Goal: Task Accomplishment & Management: Manage account settings

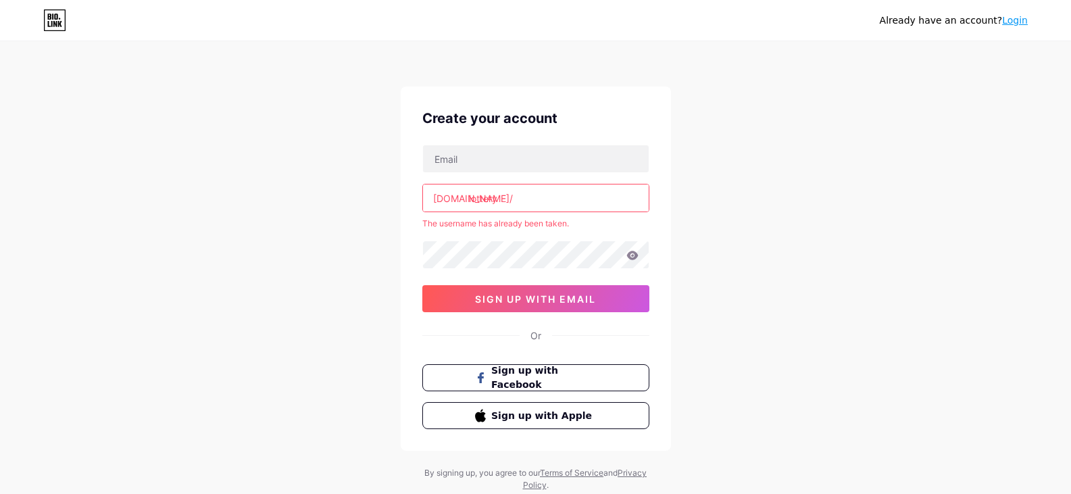
click at [1017, 23] on link "Login" at bounding box center [1015, 20] width 26 height 11
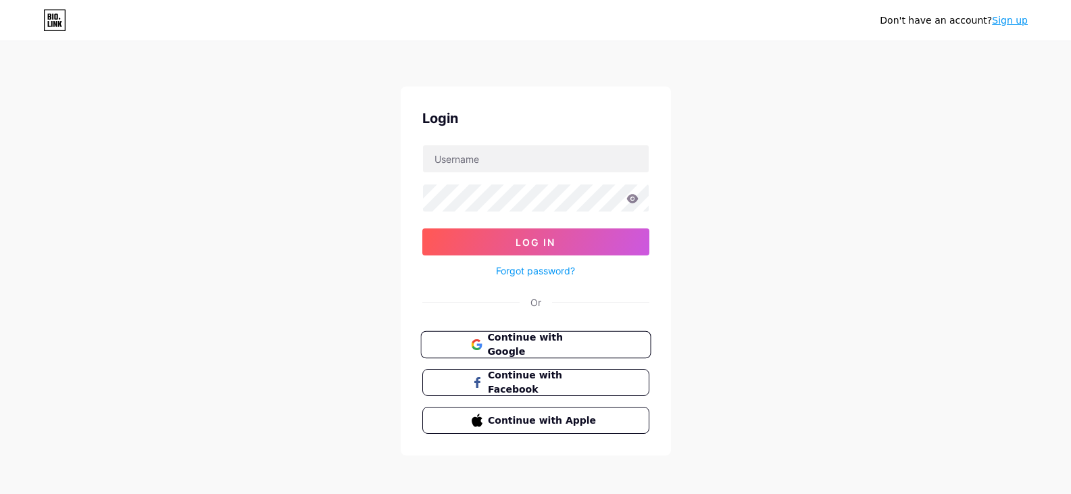
click at [614, 345] on button "Continue with Google" at bounding box center [535, 345] width 230 height 28
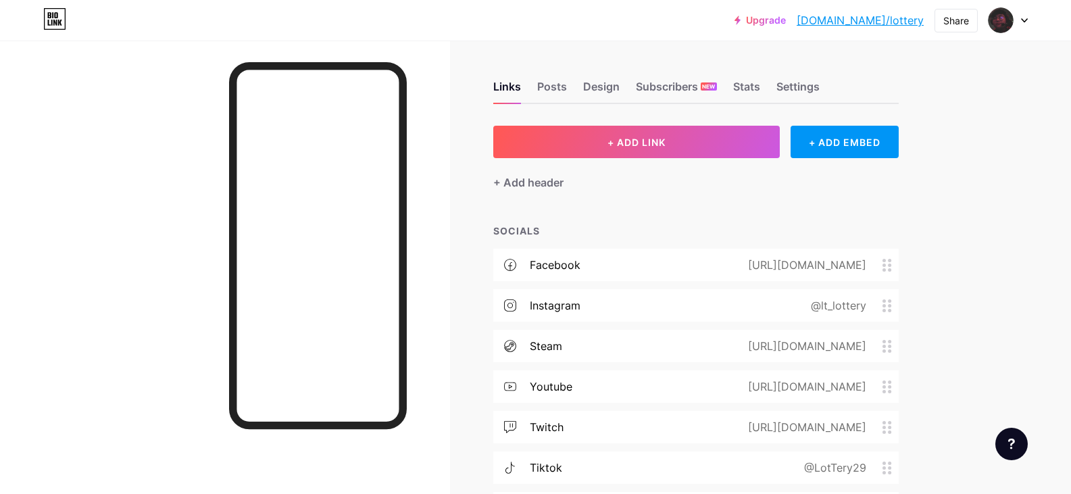
click at [601, 75] on div "Links Posts Design Subscribers NEW Stats Settings" at bounding box center [696, 80] width 406 height 47
click at [602, 87] on div "Design" at bounding box center [601, 90] width 36 height 24
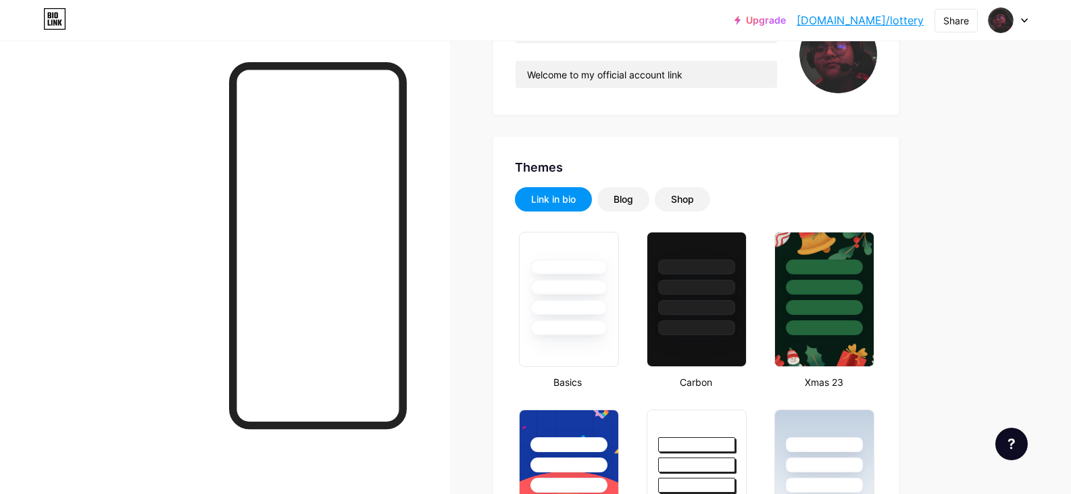
scroll to position [135, 0]
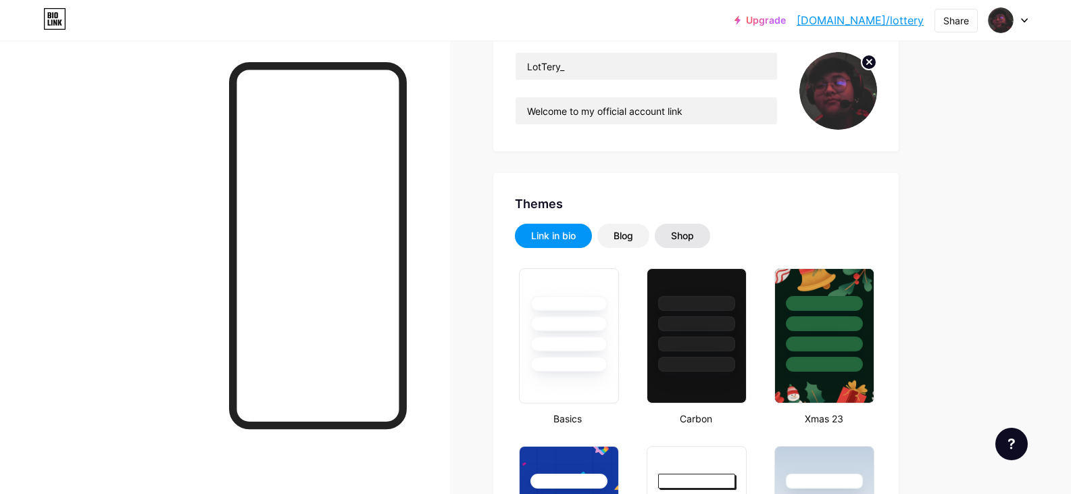
click at [688, 228] on div "Shop" at bounding box center [682, 236] width 55 height 24
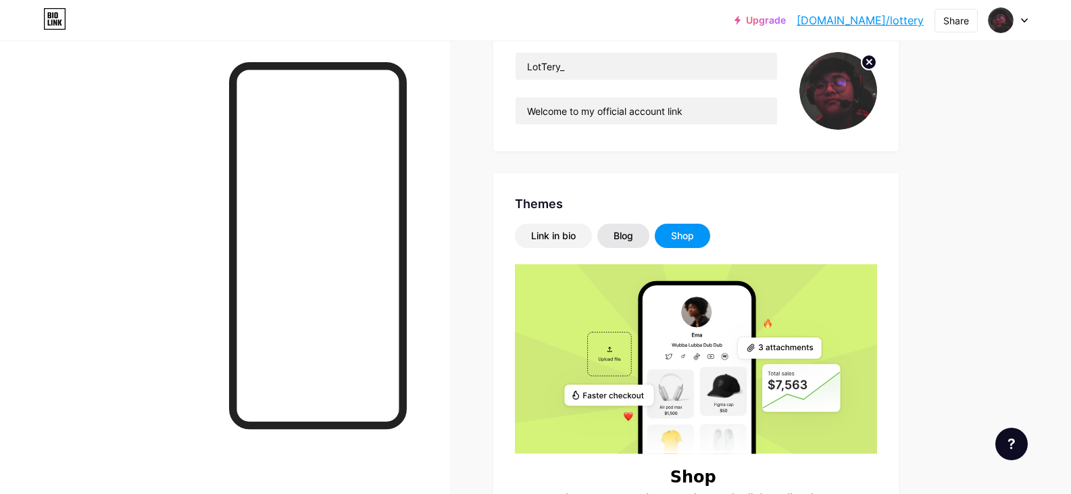
click at [621, 226] on div "Blog" at bounding box center [624, 236] width 52 height 24
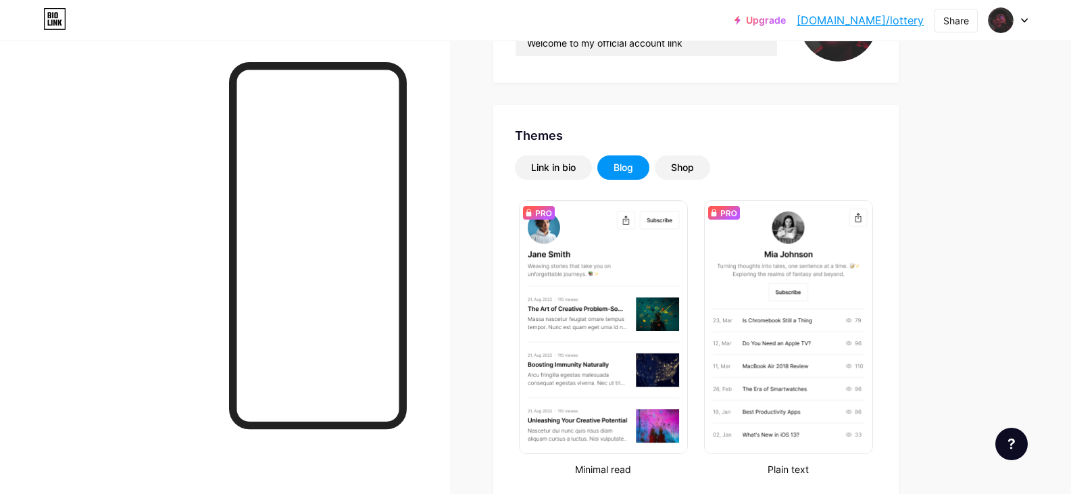
scroll to position [203, 0]
click at [587, 172] on div "Link in bio" at bounding box center [553, 168] width 77 height 24
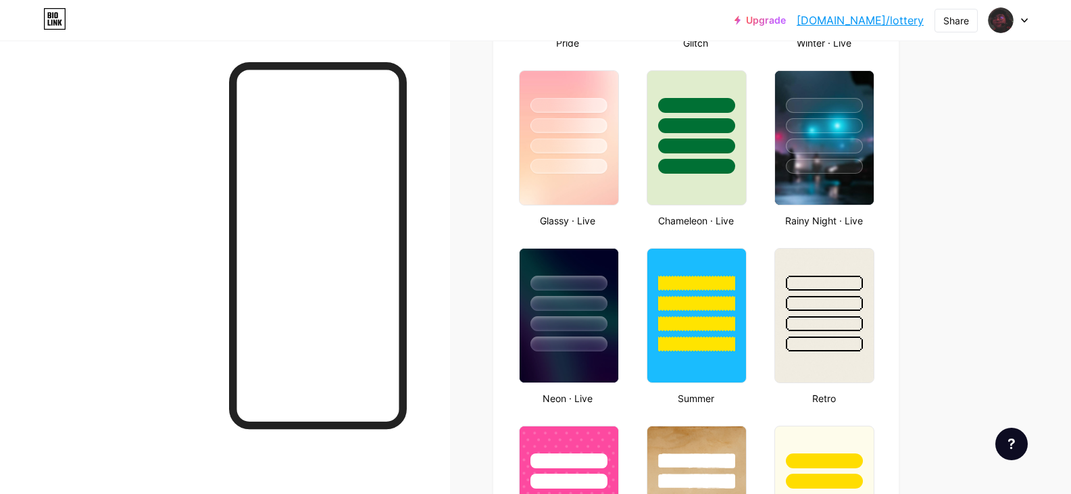
scroll to position [676, 0]
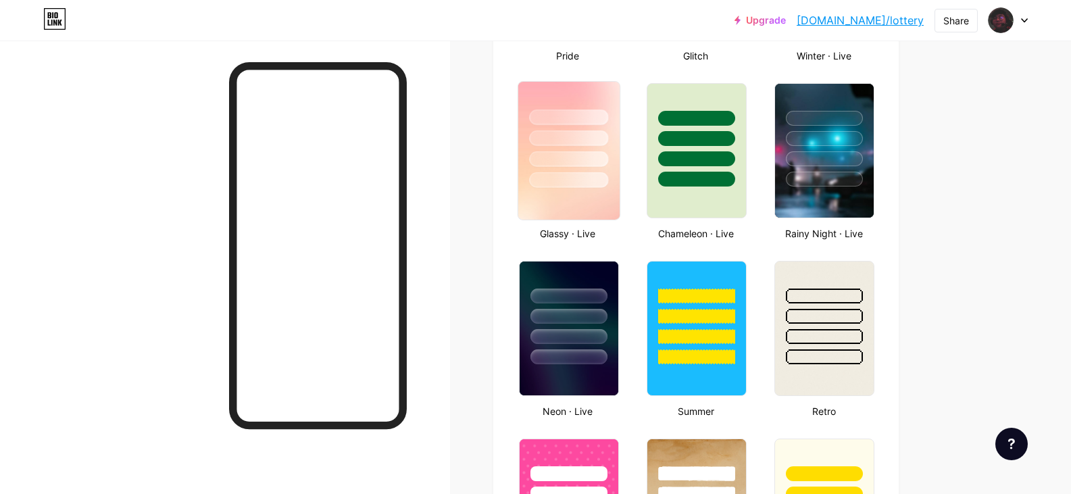
click at [560, 192] on img at bounding box center [568, 151] width 101 height 138
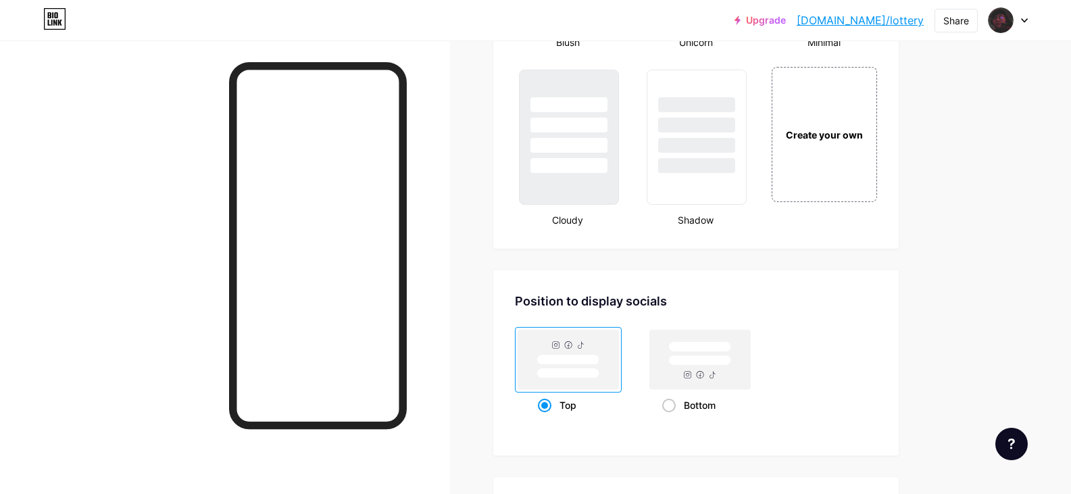
scroll to position [1532, 0]
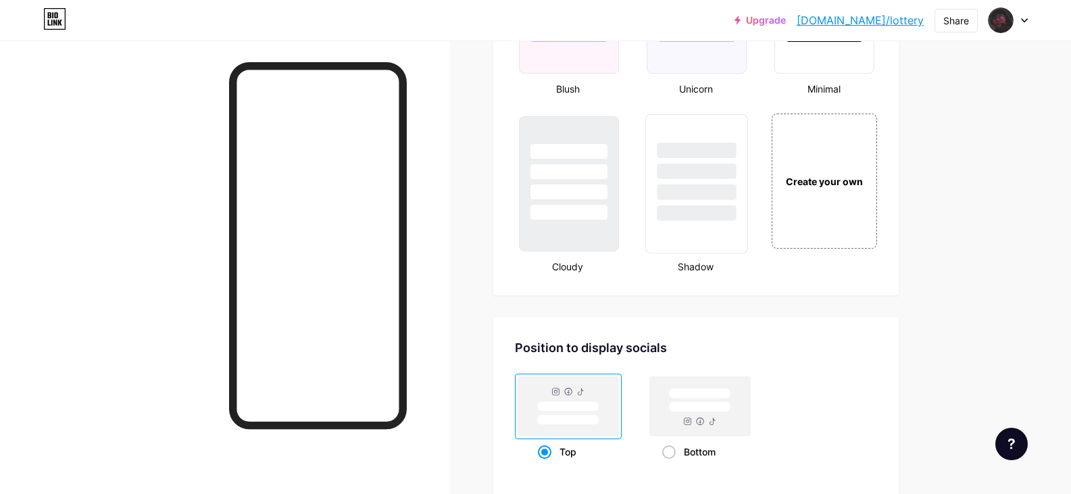
click at [724, 178] on div at bounding box center [696, 172] width 79 height 16
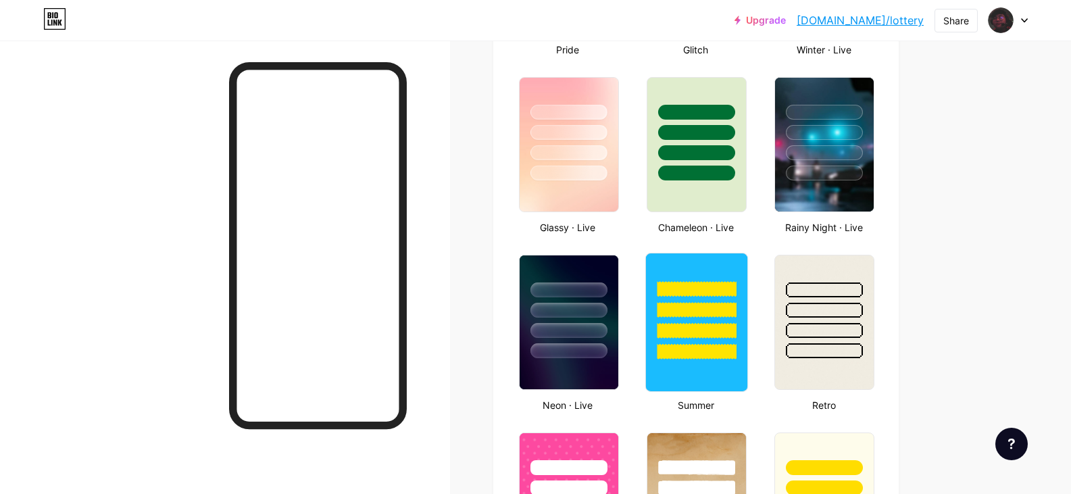
scroll to position [653, 0]
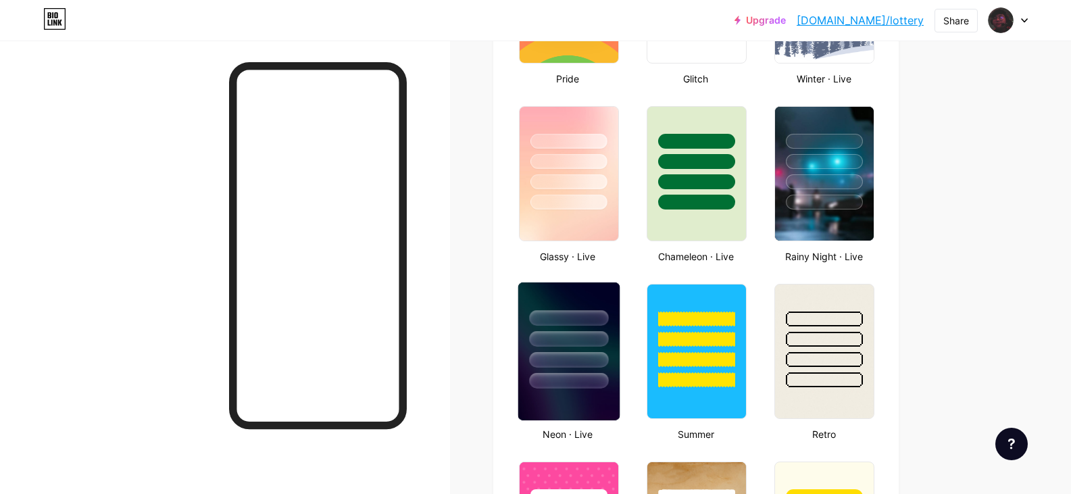
click at [554, 350] on div at bounding box center [568, 336] width 101 height 106
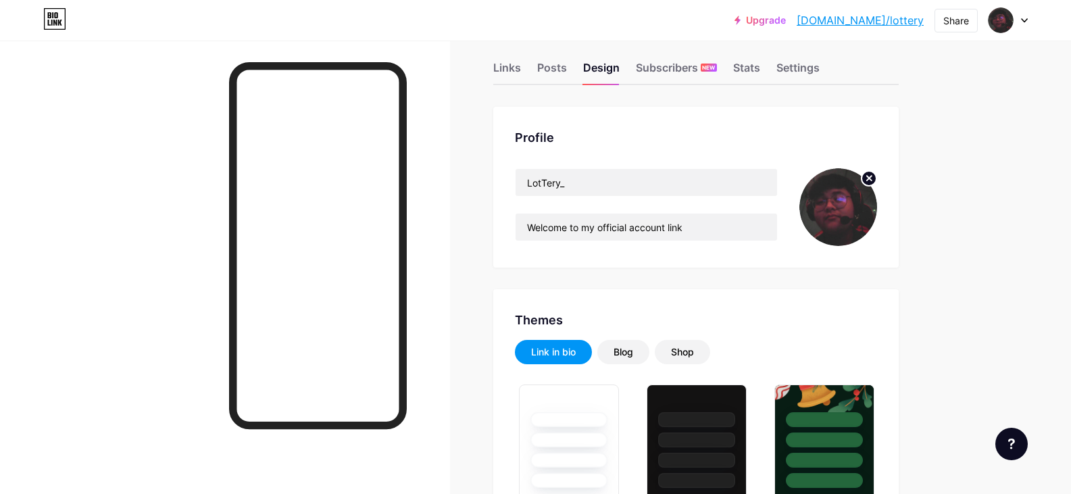
scroll to position [0, 0]
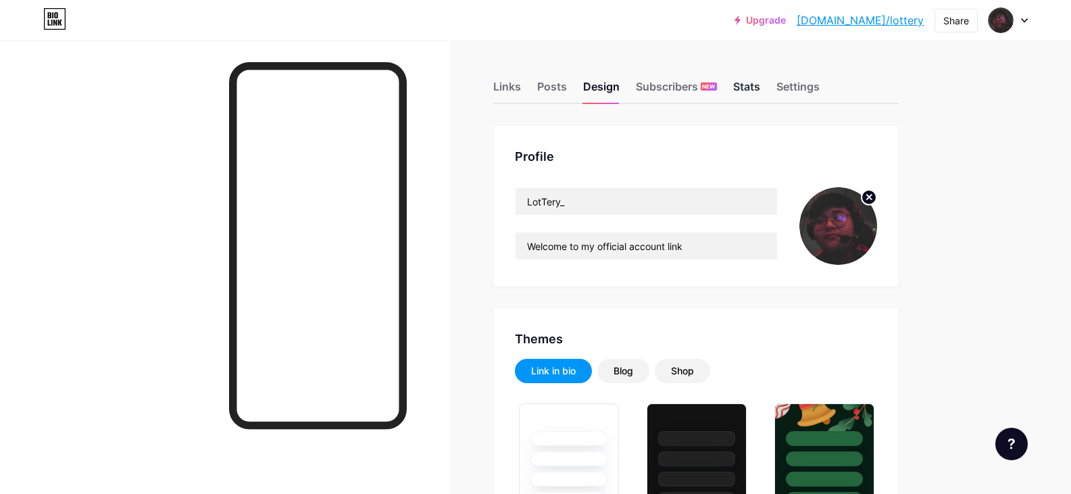
click at [744, 86] on div "Stats" at bounding box center [746, 90] width 27 height 24
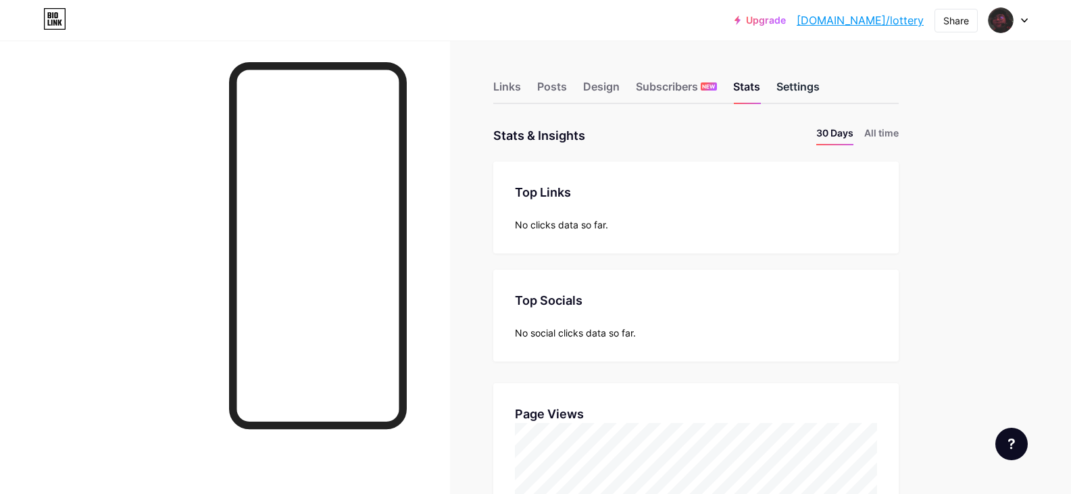
click at [814, 98] on div "Settings" at bounding box center [798, 90] width 43 height 24
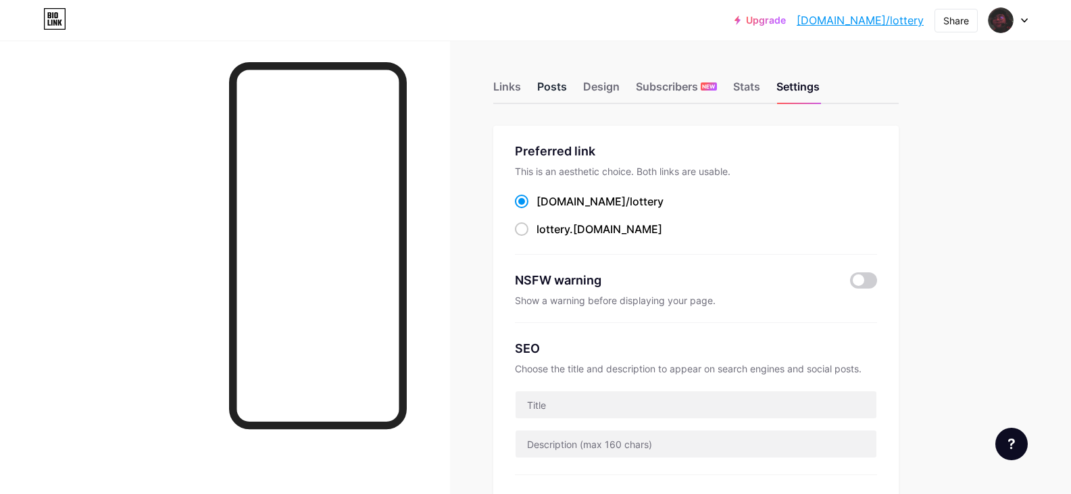
click at [567, 90] on div "Posts" at bounding box center [552, 90] width 30 height 24
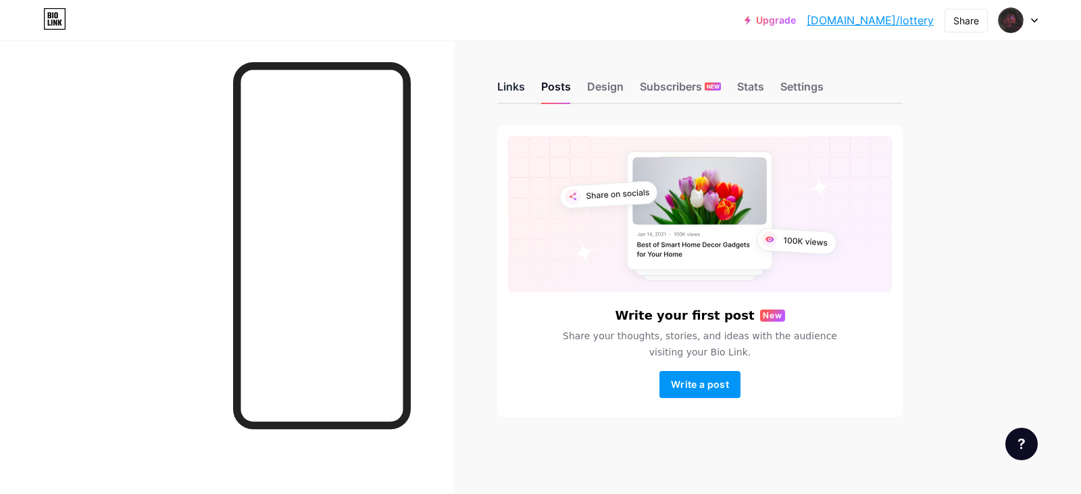
click at [522, 98] on div "Links" at bounding box center [511, 90] width 28 height 24
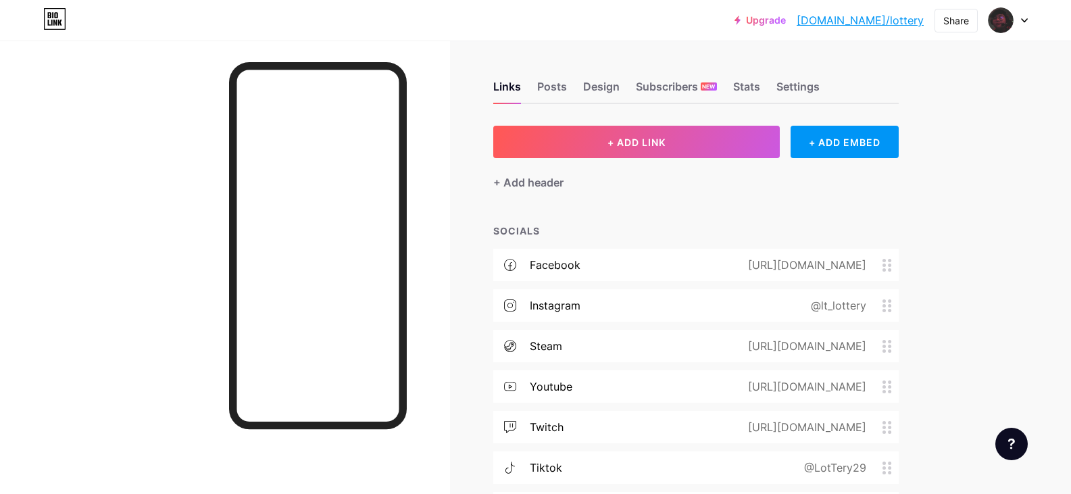
click at [605, 181] on div "+ Add header" at bounding box center [696, 174] width 406 height 33
click at [658, 214] on div "+ ADD LINK + ADD EMBED + Add header SOCIALS facebook https://www.facebook.com/H…" at bounding box center [696, 345] width 406 height 439
click at [655, 210] on div "+ ADD LINK + ADD EMBED + Add header SOCIALS facebook https://www.facebook.com/H…" at bounding box center [696, 345] width 406 height 439
click at [582, 216] on div "+ ADD LINK + ADD EMBED + Add header SOCIALS facebook https://www.facebook.com/H…" at bounding box center [696, 345] width 406 height 439
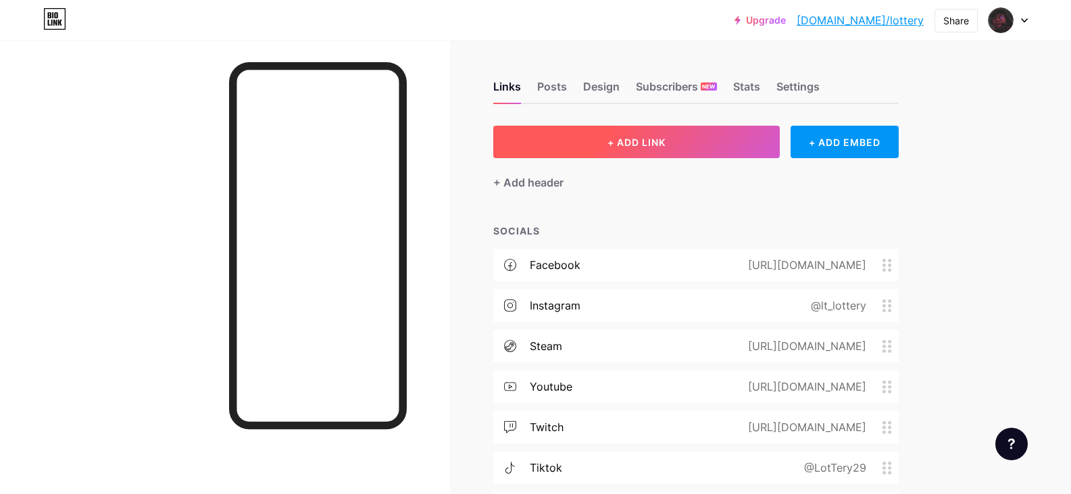
click at [641, 135] on button "+ ADD LINK" at bounding box center [636, 142] width 287 height 32
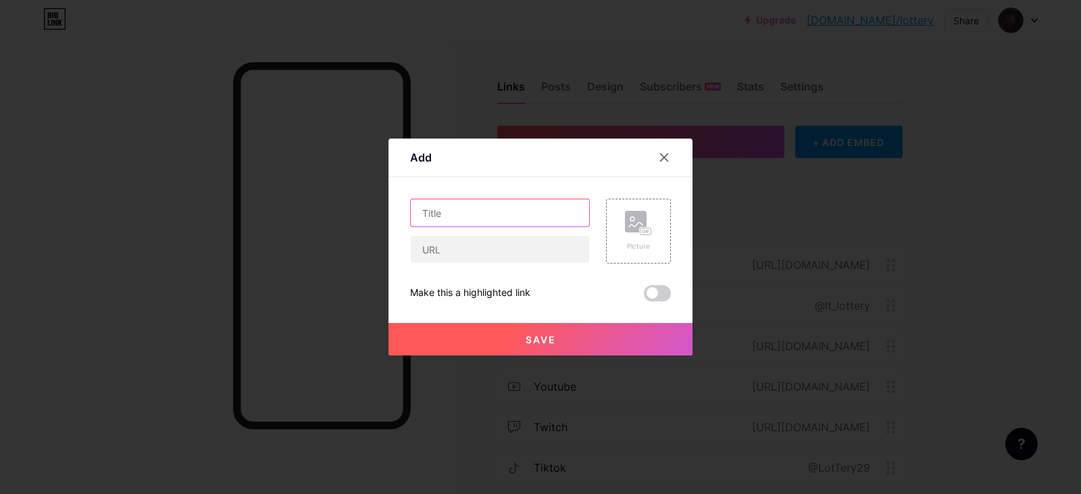
click at [539, 206] on input "text" at bounding box center [500, 212] width 178 height 27
click at [553, 181] on div "Content YouTube Play YouTube video without leaving your page. ADD Vimeo Play Vi…" at bounding box center [540, 239] width 261 height 124
click at [537, 204] on input "text" at bounding box center [500, 212] width 178 height 27
type input "Facebook"
click at [536, 240] on input "text" at bounding box center [500, 249] width 178 height 27
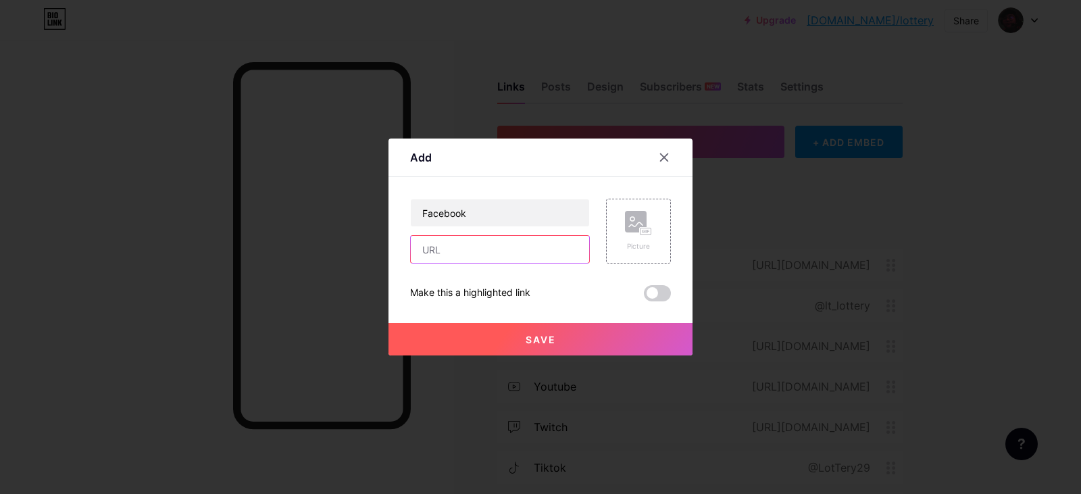
paste input "https://www.facebook.com/worachote.nilthab/"
type input "https://www.facebook.com/worachote.nilthab/"
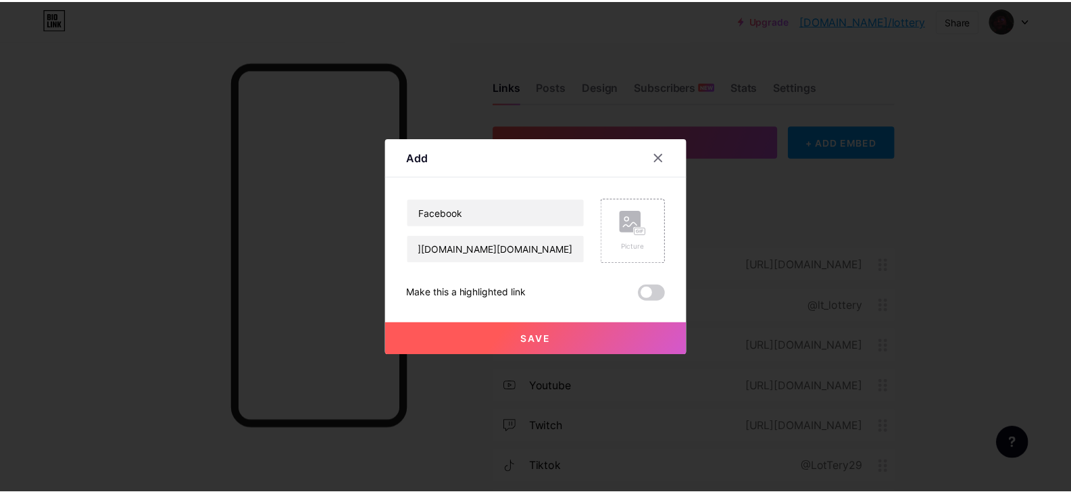
scroll to position [0, 0]
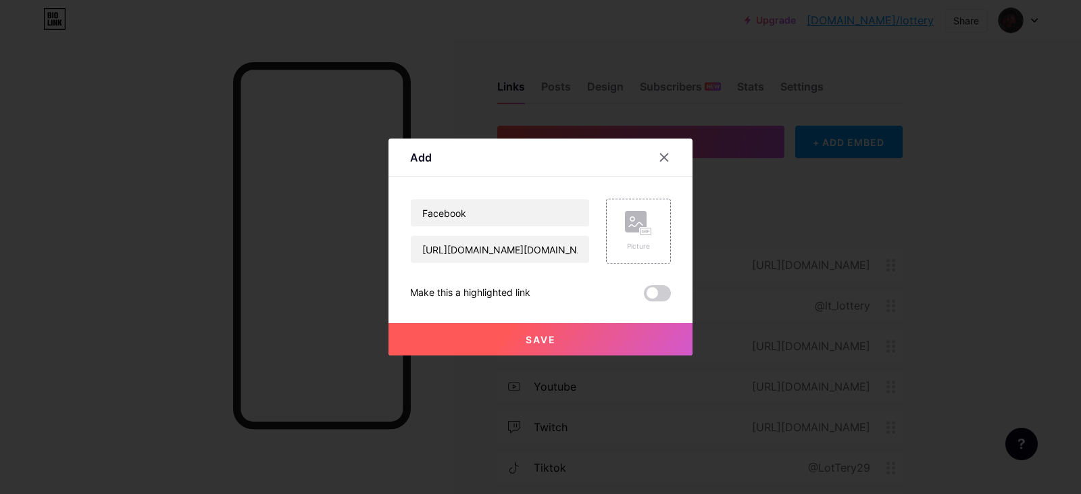
click at [470, 306] on div "Save" at bounding box center [541, 328] width 304 height 54
click at [497, 305] on div "Save" at bounding box center [541, 328] width 304 height 54
click at [641, 233] on rect at bounding box center [646, 231] width 11 height 7
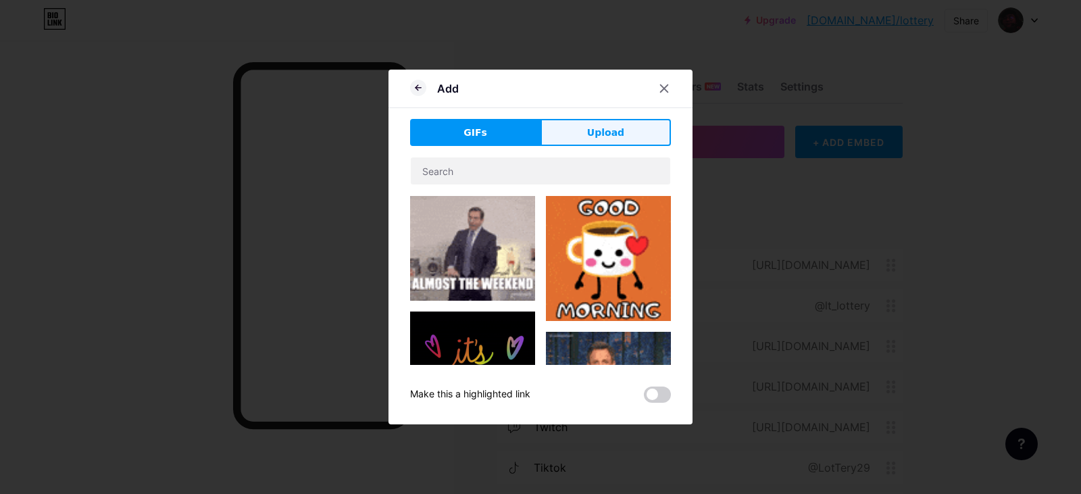
click at [575, 145] on button "Upload" at bounding box center [606, 132] width 130 height 27
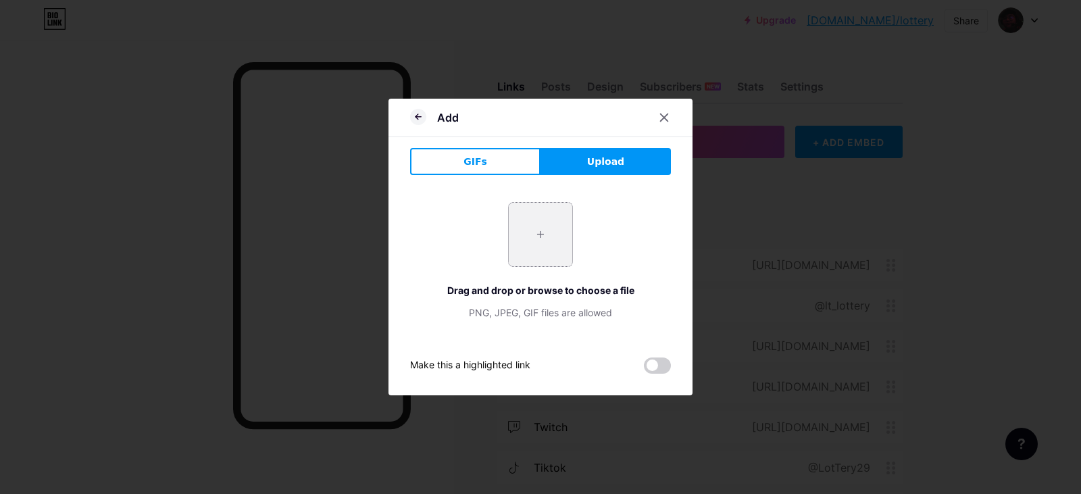
click at [528, 238] on input "file" at bounding box center [541, 235] width 64 height 64
type input "C:\fakepath\Facebook.png"
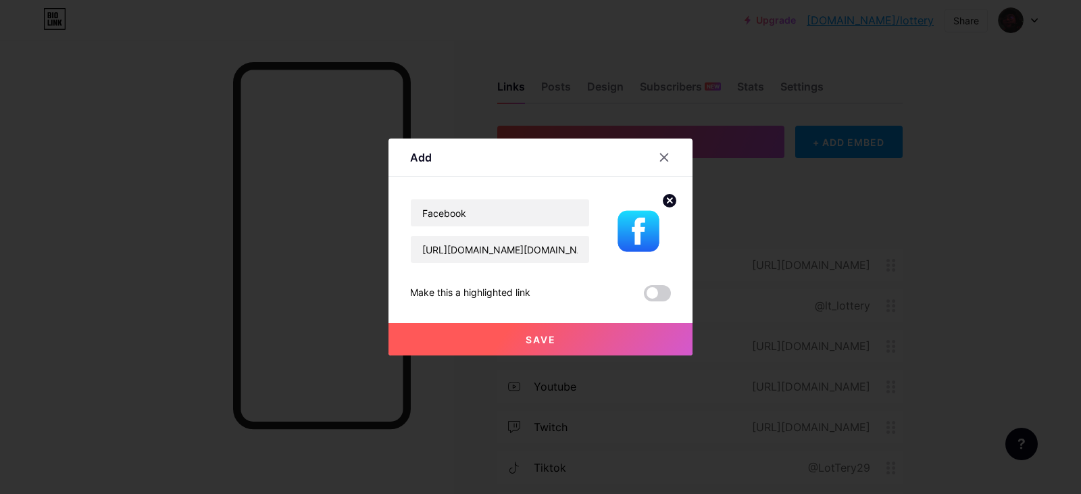
click at [552, 333] on button "Save" at bounding box center [541, 339] width 304 height 32
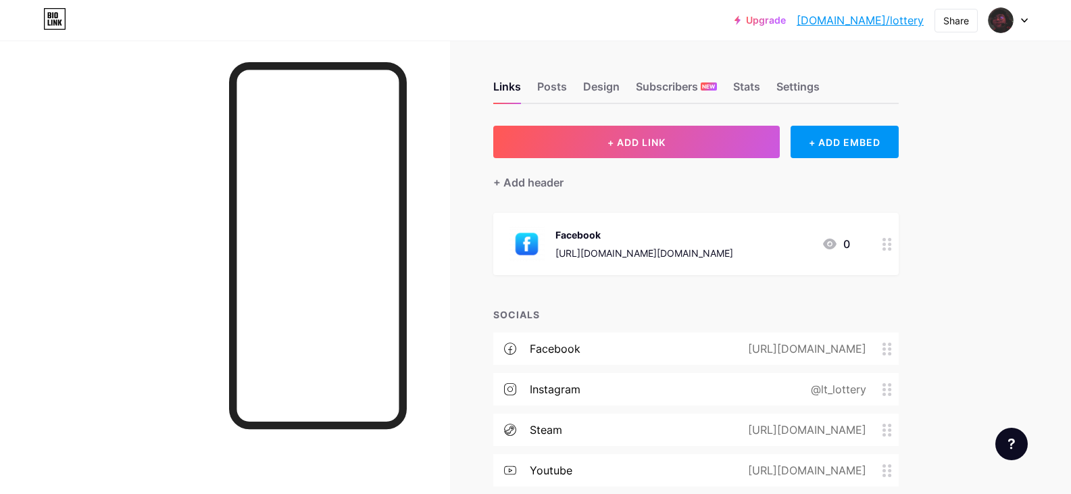
click at [191, 230] on div at bounding box center [225, 288] width 450 height 494
click at [199, 230] on div at bounding box center [225, 288] width 450 height 494
drag, startPoint x: 711, startPoint y: 237, endPoint x: 648, endPoint y: 233, distance: 63.7
click at [648, 233] on div "Facebook" at bounding box center [645, 235] width 178 height 14
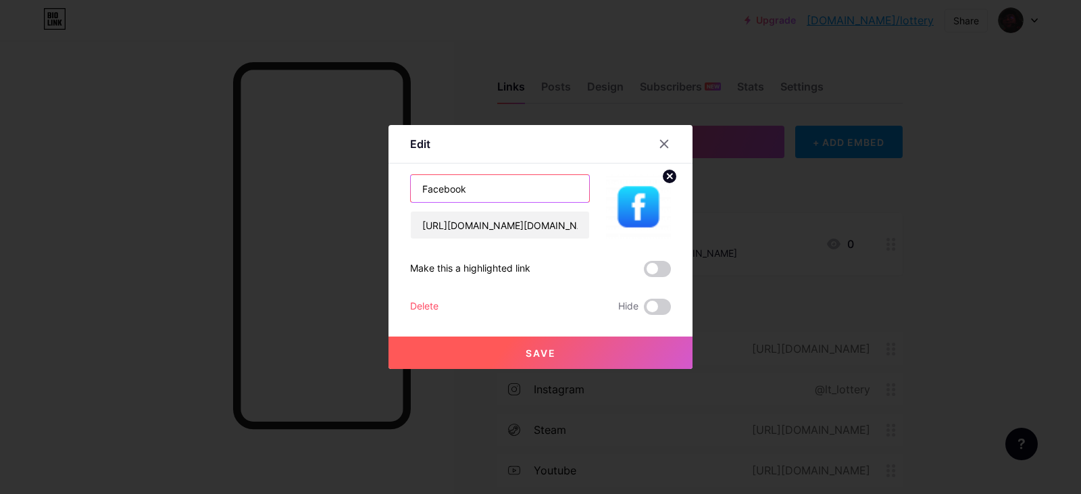
click at [518, 193] on input "Facebook" at bounding box center [500, 188] width 178 height 27
click at [506, 201] on input "Facebook P" at bounding box center [500, 188] width 178 height 27
drag, startPoint x: 500, startPoint y: 200, endPoint x: 487, endPoint y: 199, distance: 12.9
click at [489, 199] on input "Facebook P" at bounding box center [500, 188] width 178 height 27
drag, startPoint x: 475, startPoint y: 194, endPoint x: 464, endPoint y: 193, distance: 10.8
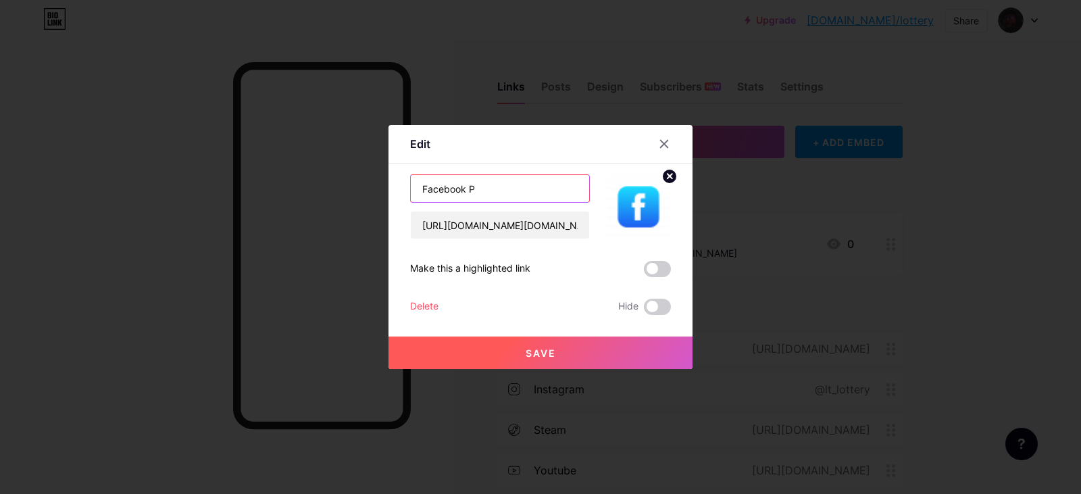
click at [464, 193] on input "Facebook P" at bounding box center [500, 188] width 178 height 27
paste input "private"
click at [502, 155] on div "Edit" at bounding box center [541, 148] width 304 height 32
click at [468, 193] on input "Facebook private" at bounding box center [500, 188] width 178 height 27
type input "Facebook Private"
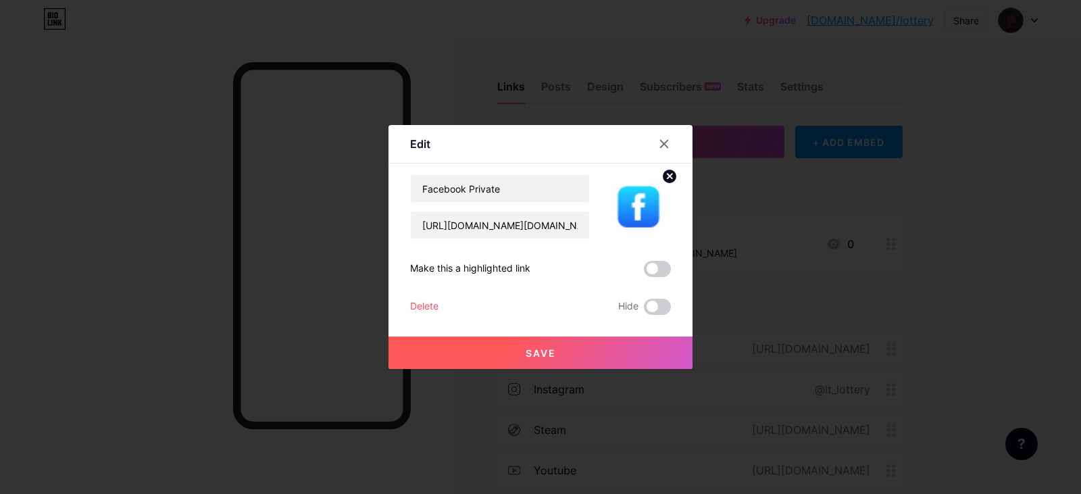
click at [552, 150] on div "Edit" at bounding box center [541, 148] width 304 height 32
click at [582, 353] on button "Save" at bounding box center [541, 353] width 304 height 32
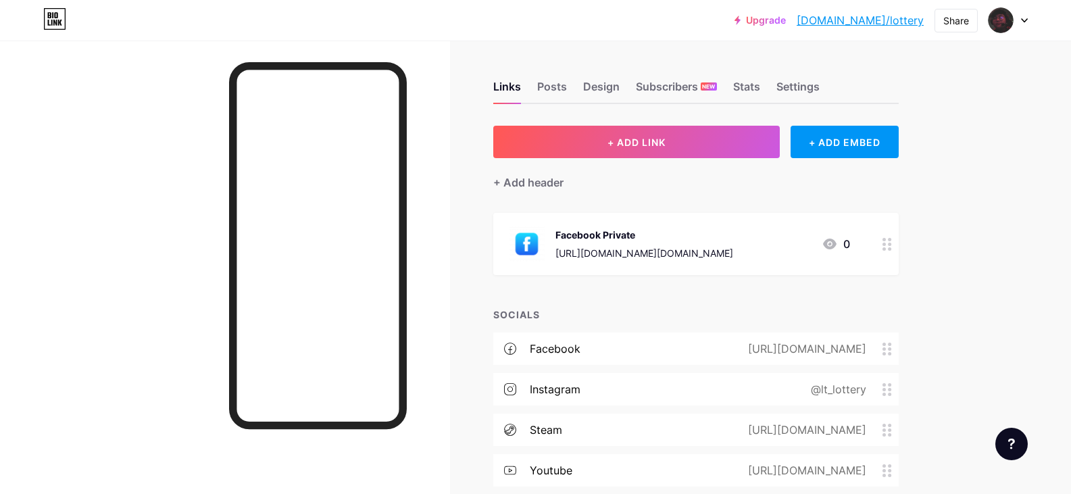
click at [983, 247] on div "Upgrade bio.link/lotter... bio.link/lottery Share Switch accounts LotTery_ bio.…" at bounding box center [535, 358] width 1071 height 716
click at [981, 224] on div "Upgrade bio.link/lotter... bio.link/lottery Share Switch accounts LotTery_ bio.…" at bounding box center [535, 358] width 1071 height 716
click at [983, 210] on div "Upgrade bio.link/lotter... bio.link/lottery Share Switch accounts LotTery_ bio.…" at bounding box center [535, 358] width 1071 height 716
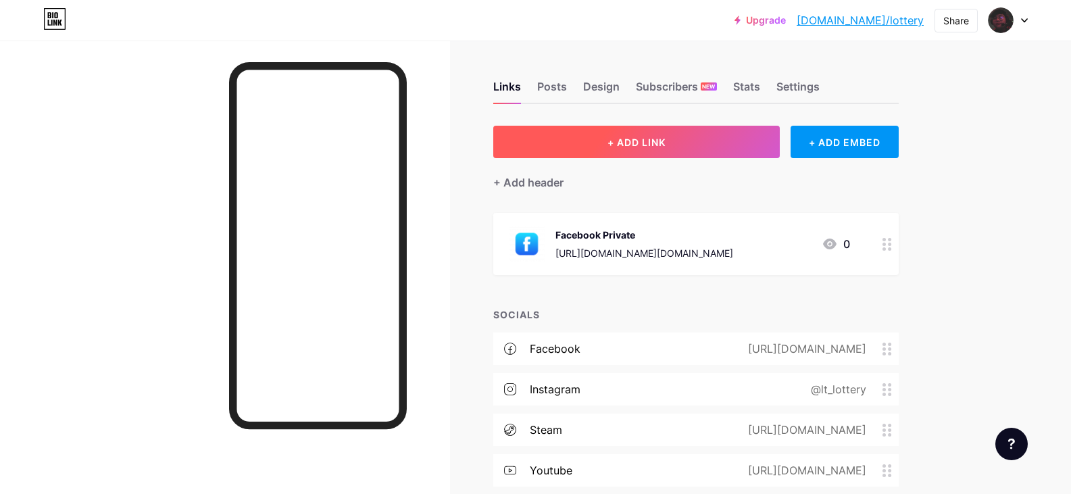
click at [689, 150] on button "+ ADD LINK" at bounding box center [636, 142] width 287 height 32
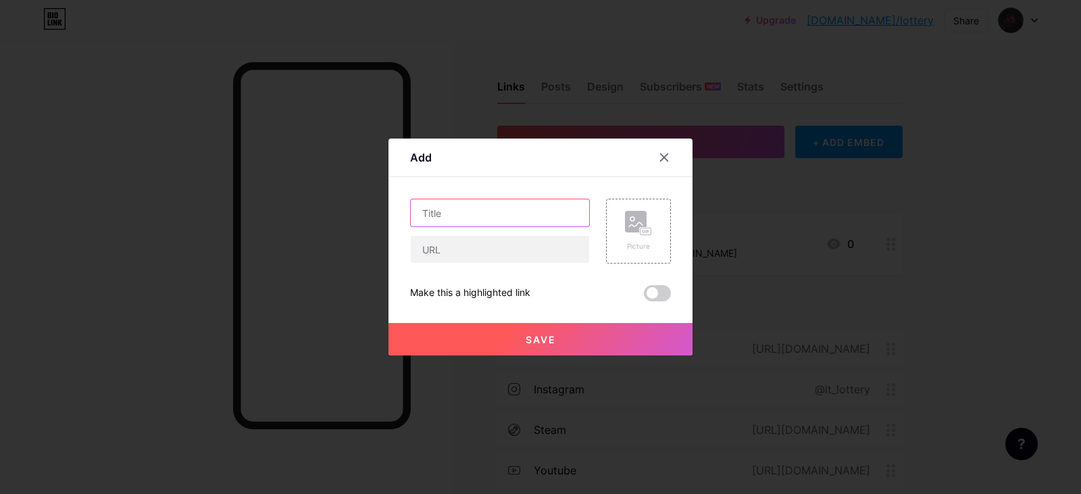
click at [485, 212] on input "text" at bounding box center [500, 212] width 178 height 27
type input "Instagram"
click at [501, 189] on div "Content YouTube Play YouTube video without leaving your page. ADD Vimeo Play Vi…" at bounding box center [540, 239] width 261 height 124
click at [511, 257] on input "text" at bounding box center [500, 249] width 178 height 27
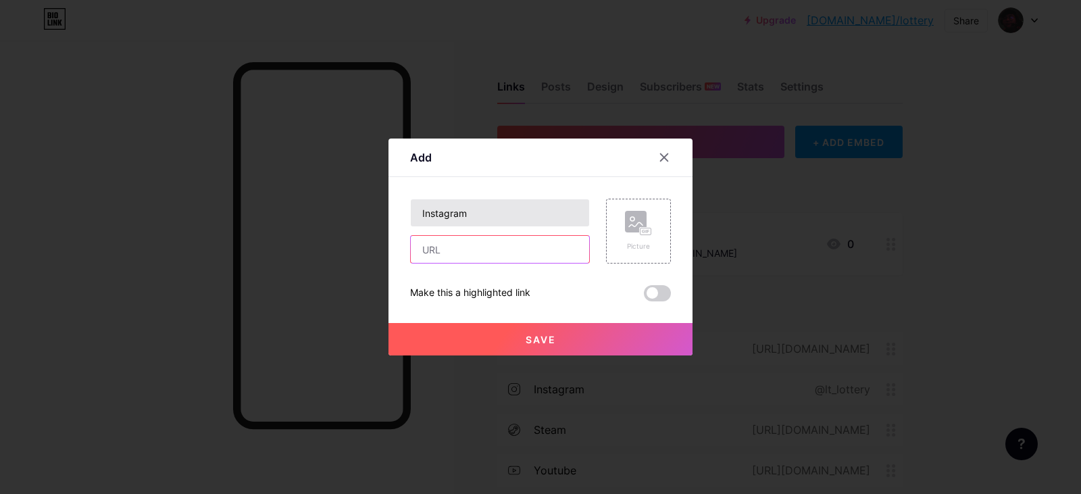
paste input "https://www.instagram.com/lt_lottery/"
type input "https://www.instagram.com/lt_lottery/"
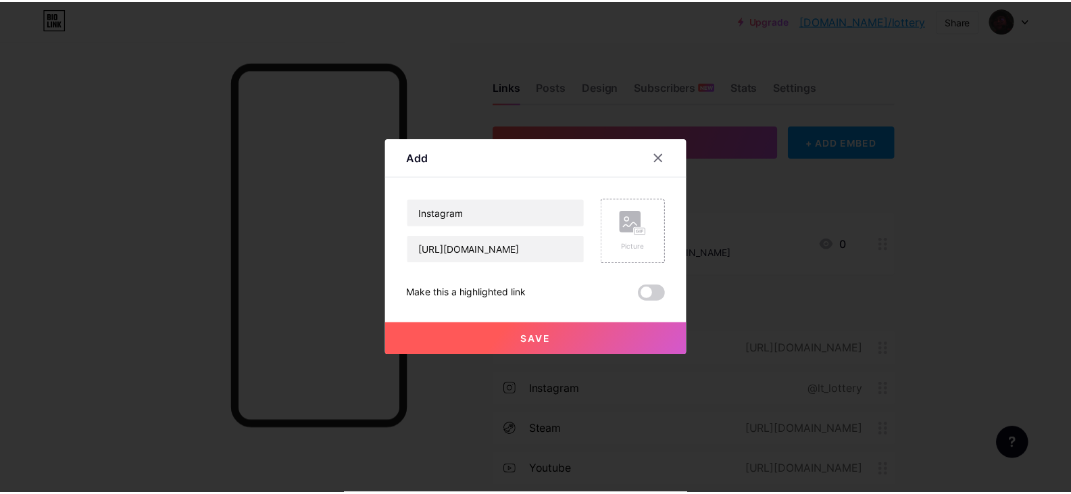
scroll to position [0, 0]
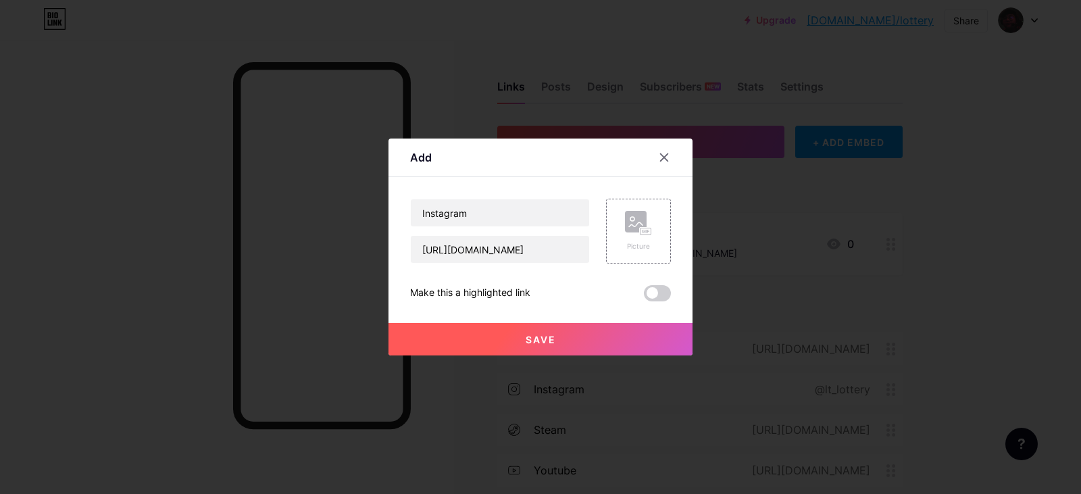
click at [565, 163] on div "Add" at bounding box center [541, 161] width 304 height 32
click at [552, 330] on button "Save" at bounding box center [541, 339] width 304 height 32
click at [650, 237] on div "Picture" at bounding box center [638, 231] width 65 height 65
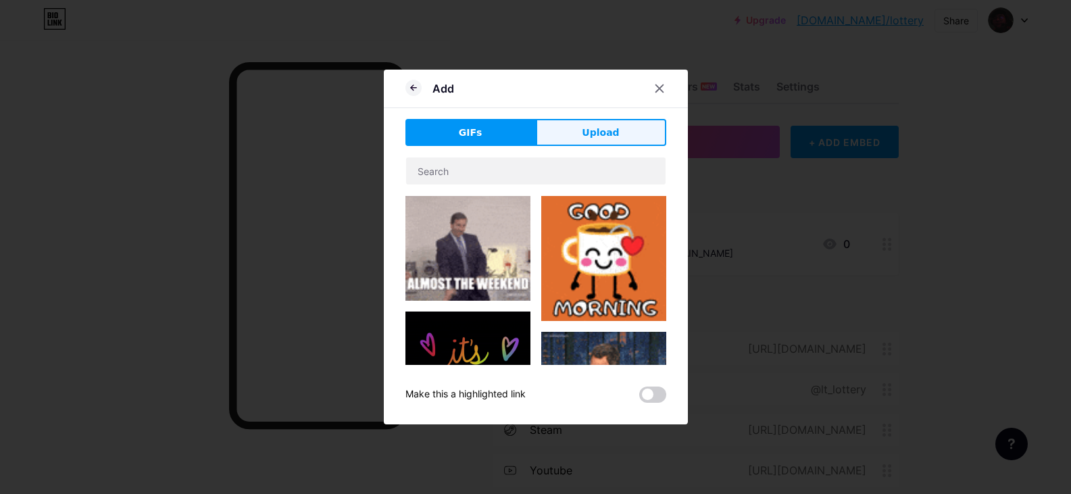
click at [594, 134] on button "+ ADD LINK" at bounding box center [636, 142] width 287 height 32
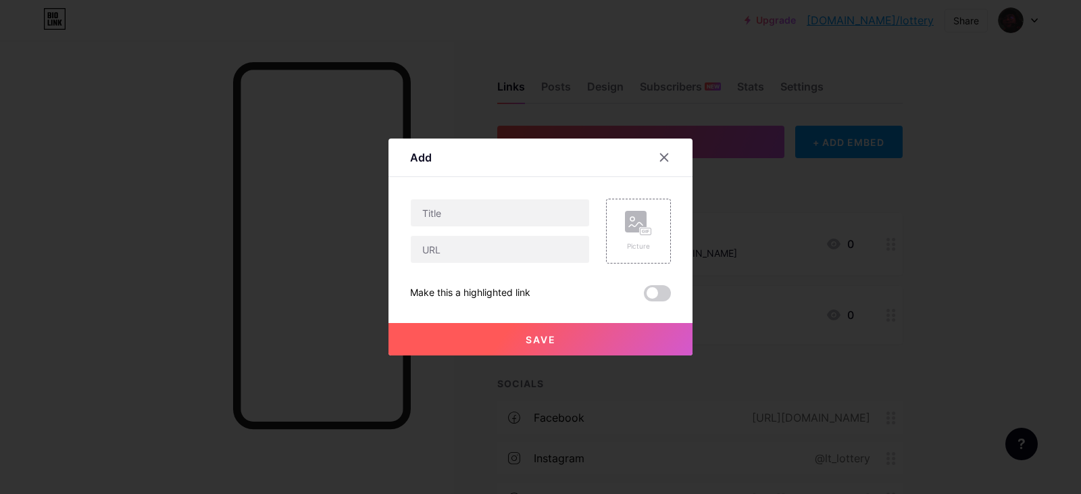
click at [573, 127] on div at bounding box center [540, 247] width 1081 height 494
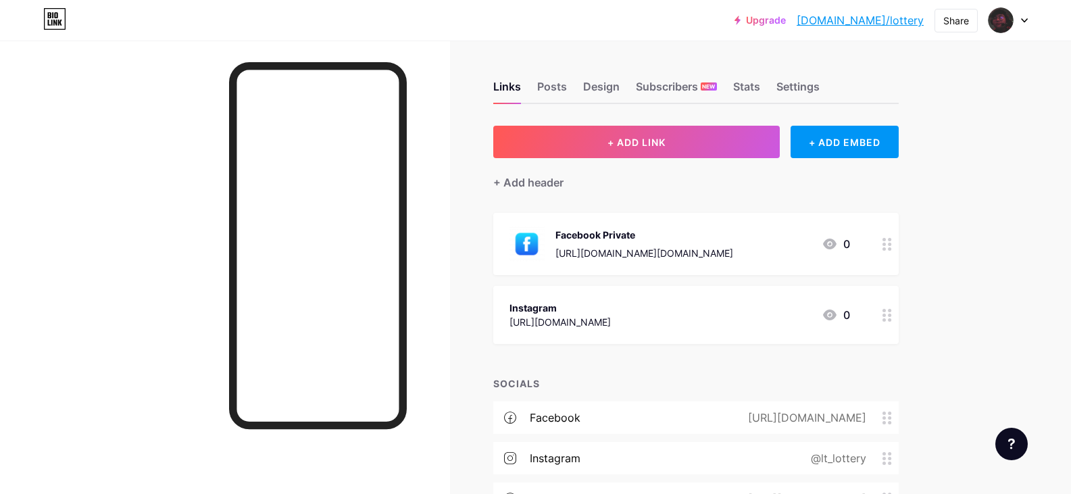
click at [733, 312] on div "Instagram https://www.instagram.com/lt_lottery/ 0" at bounding box center [680, 314] width 341 height 31
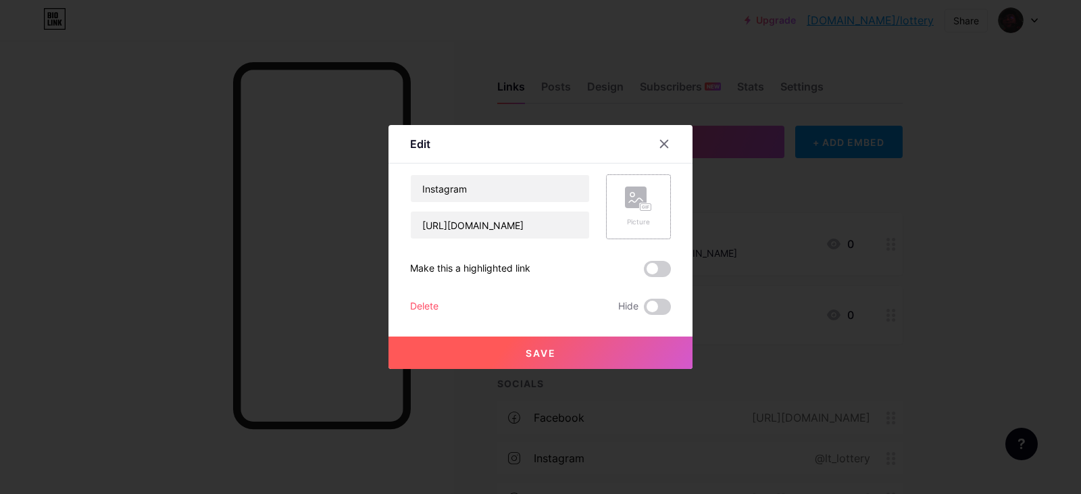
click at [639, 199] on rect at bounding box center [636, 198] width 22 height 22
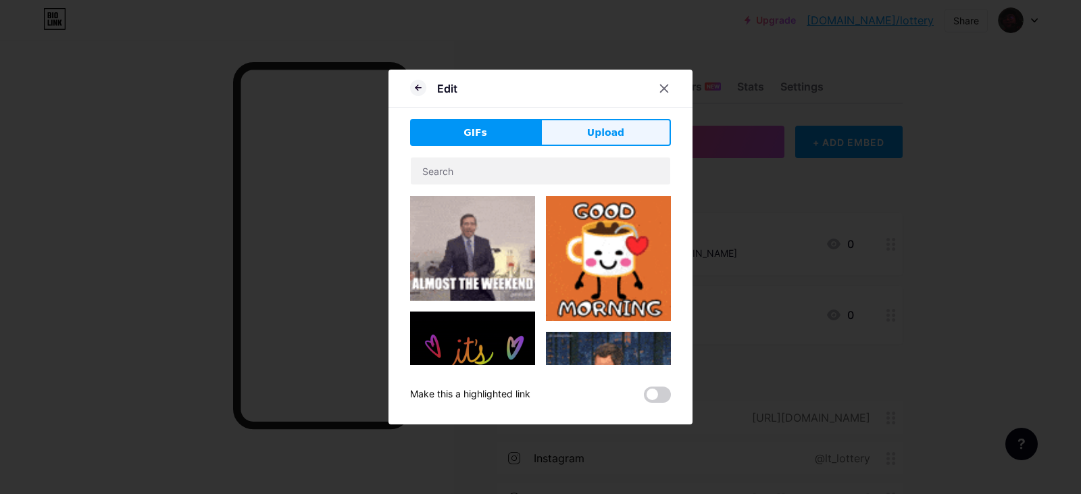
click at [583, 135] on button "Upload" at bounding box center [606, 132] width 130 height 27
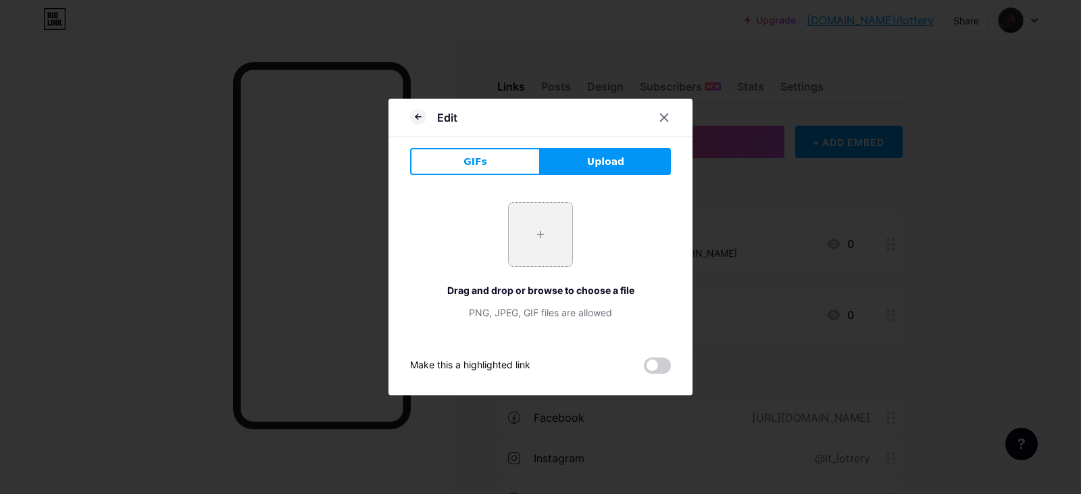
click at [561, 229] on input "file" at bounding box center [541, 235] width 64 height 64
type input "C:\fakepath\Instagram.png"
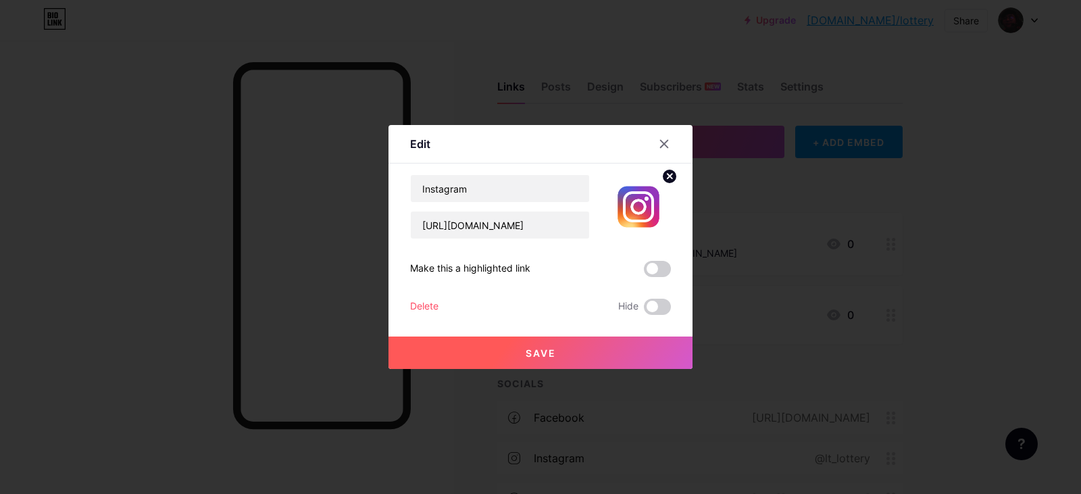
click at [495, 360] on button "Save" at bounding box center [541, 353] width 304 height 32
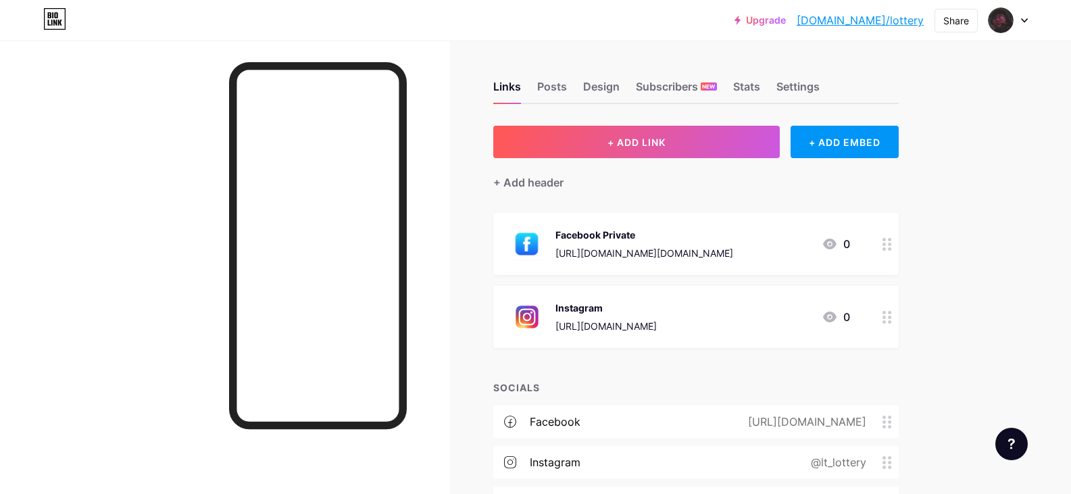
click at [965, 174] on div "Upgrade bio.link/lotter... bio.link/lottery Share Switch accounts LotTery_ bio.…" at bounding box center [535, 394] width 1071 height 789
click at [956, 180] on div "Links Posts Design Subscribers NEW Stats Settings + ADD LINK + ADD EMBED + Add …" at bounding box center [478, 415] width 956 height 749
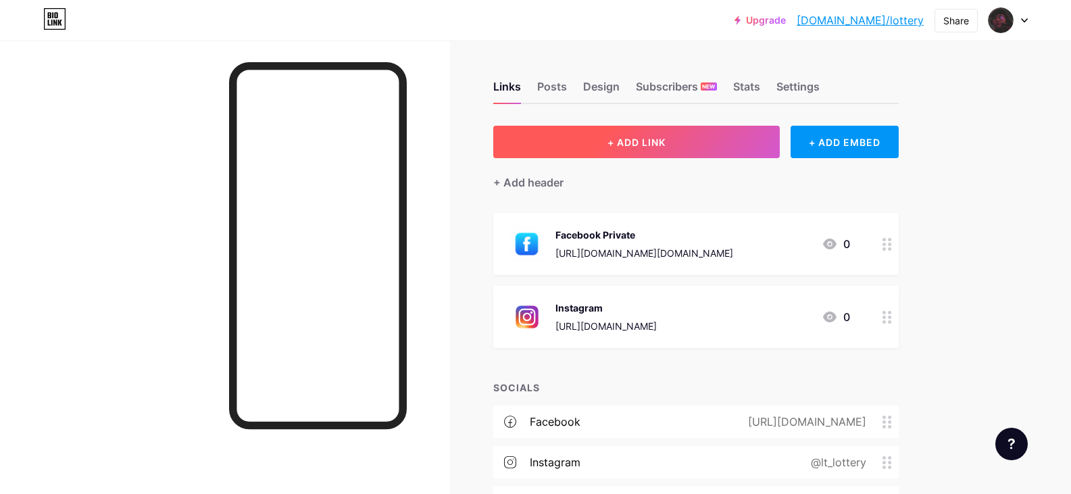
click at [673, 147] on button "+ ADD LINK" at bounding box center [636, 142] width 287 height 32
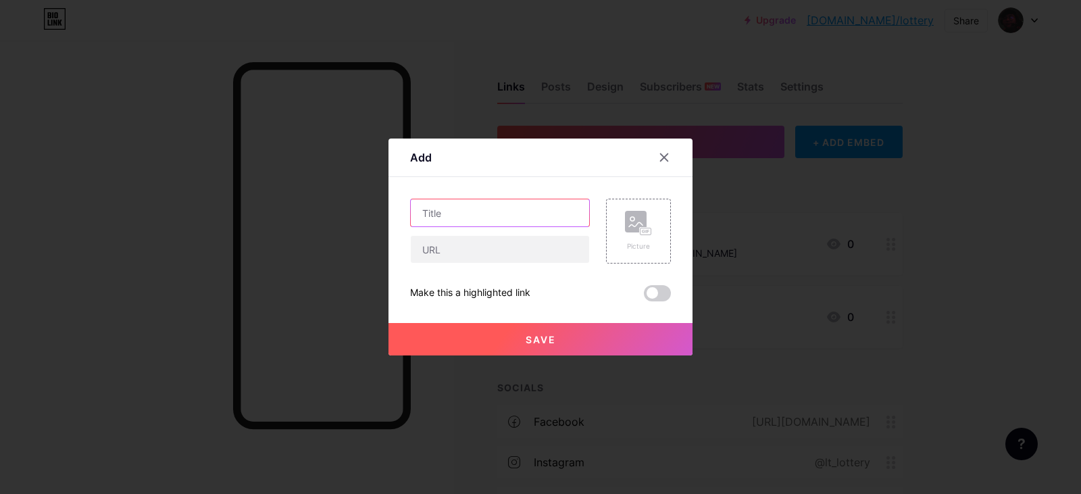
click at [548, 206] on input "text" at bounding box center [500, 212] width 178 height 27
click at [437, 210] on input "Tik Tok" at bounding box center [500, 212] width 178 height 27
type input "TikTok"
click at [547, 249] on input "text" at bounding box center [500, 249] width 178 height 27
click at [468, 261] on input "text" at bounding box center [500, 249] width 178 height 27
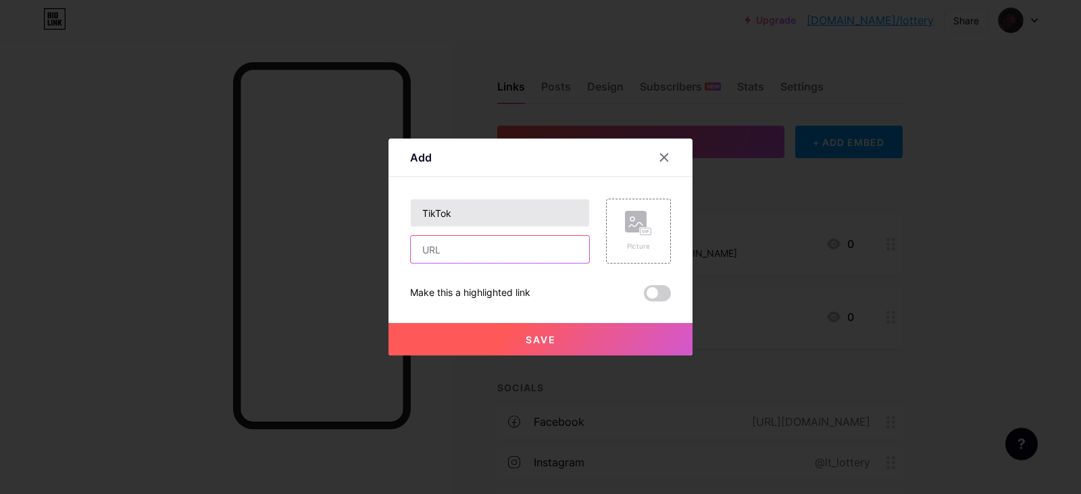
paste input "https://www.tiktok.com/@lottery29?is_from_webapp=1&sender_device=pc"
click at [547, 171] on div "Add" at bounding box center [541, 161] width 304 height 32
click at [553, 245] on input "https://www.tiktok.com/@lottery29?is_from_webapp=1&sender_device=pc" at bounding box center [500, 249] width 178 height 27
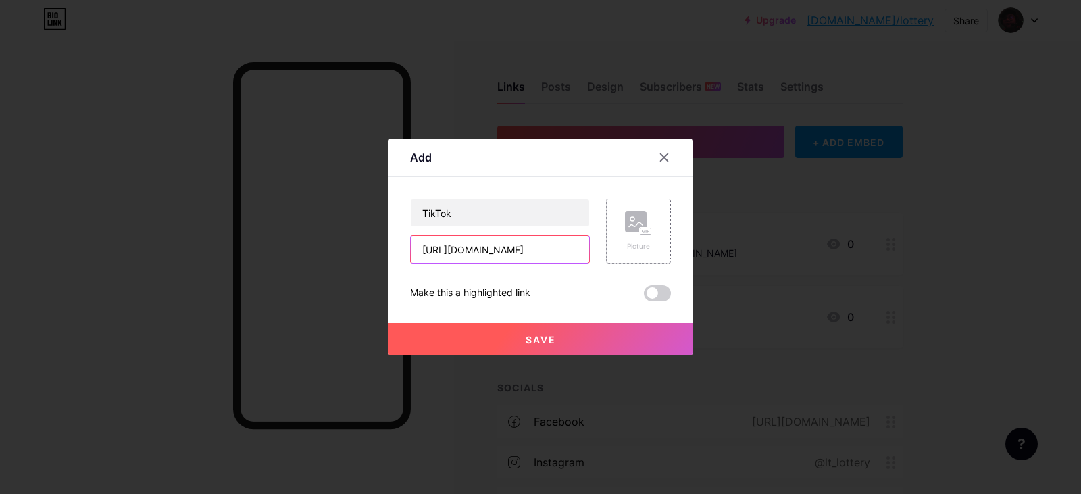
scroll to position [0, 178]
click at [558, 250] on input "https://www.tiktok.com/@lottery29?is_from_webapp=1&sender_device=pc" at bounding box center [500, 249] width 178 height 27
click at [514, 250] on input "https://www.tiktok.com/@lottery29?is_from_webapp=1&sender_device=pc" at bounding box center [500, 249] width 178 height 27
drag, startPoint x: 472, startPoint y: 251, endPoint x: 493, endPoint y: 253, distance: 21.1
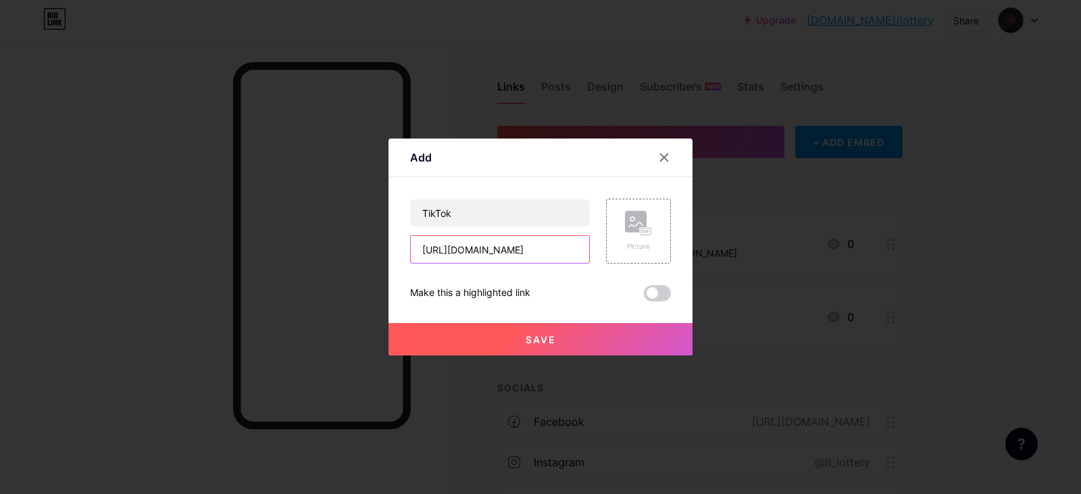
click at [493, 253] on input "https://www.tiktok.com/@lottery29?is_from_webapp=1&sender_device=pc" at bounding box center [500, 249] width 178 height 27
drag, startPoint x: 446, startPoint y: 254, endPoint x: 642, endPoint y: 251, distance: 196.0
click at [642, 251] on div "TikTok https://www.tiktok.com/@lottery29?is_from_webapp=1&sender_device=pc Pict…" at bounding box center [540, 231] width 261 height 65
type input "https://www.tiktok.com/@lottery29"
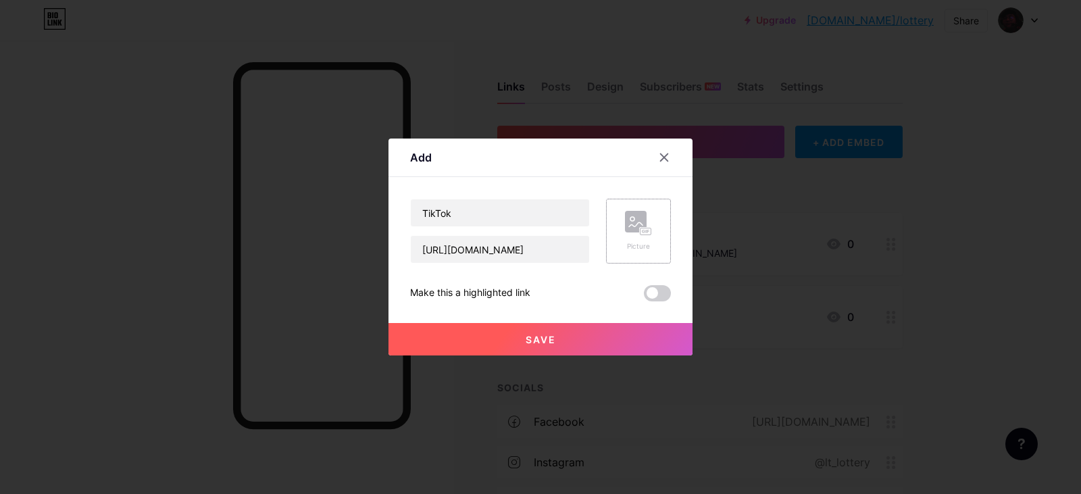
scroll to position [0, 0]
click at [642, 233] on icon at bounding box center [643, 231] width 3 height 3
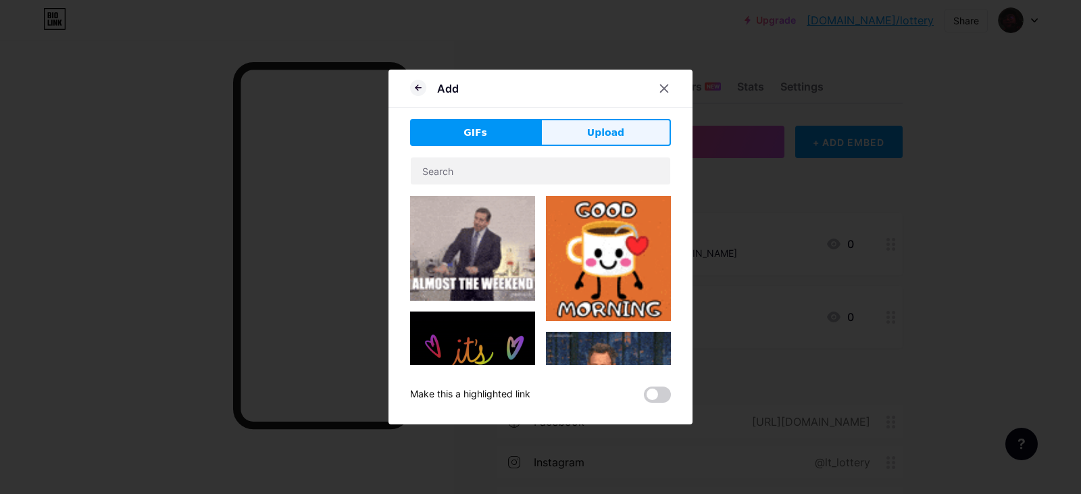
click at [613, 128] on span "Upload" at bounding box center [605, 133] width 37 height 14
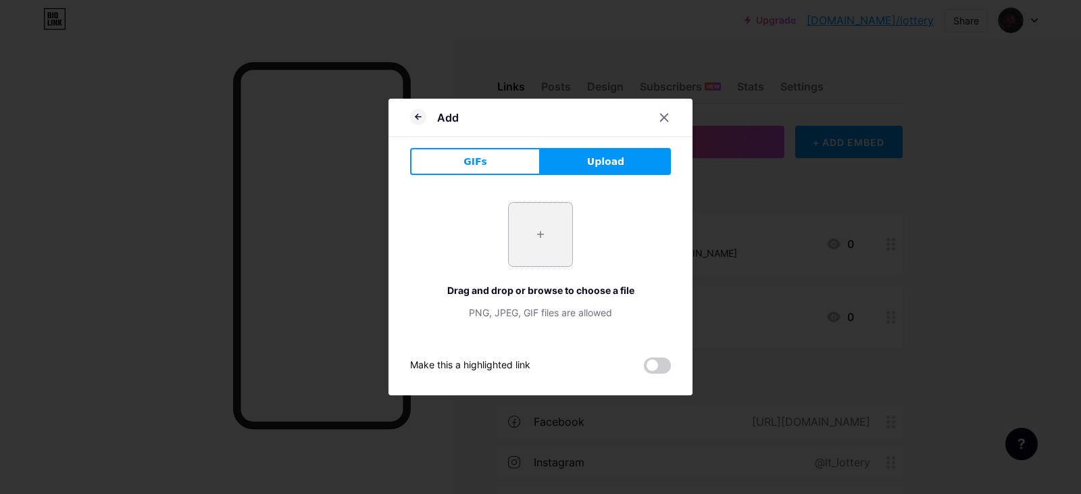
click at [544, 244] on input "file" at bounding box center [541, 235] width 64 height 64
type input "C:\fakepath\TikTok.png"
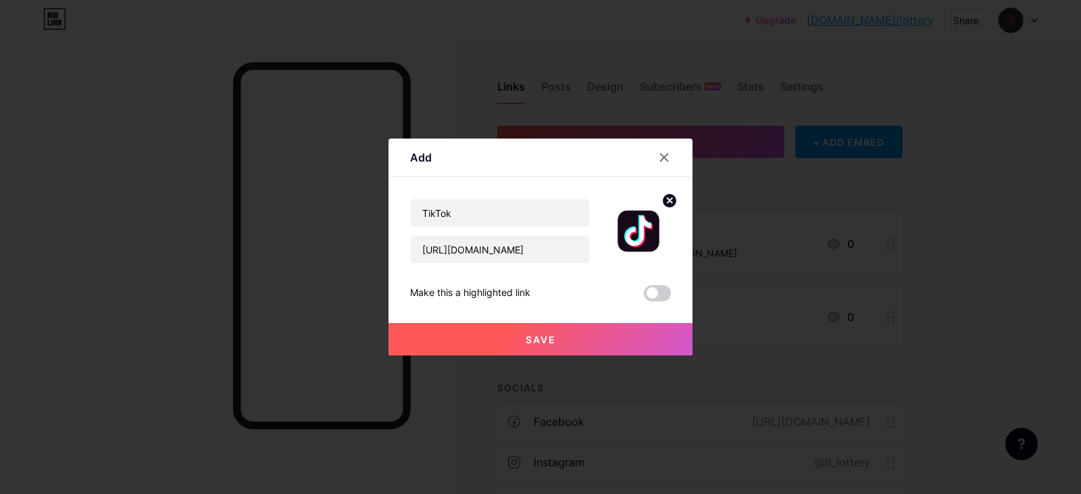
click at [555, 341] on button "Save" at bounding box center [541, 339] width 304 height 32
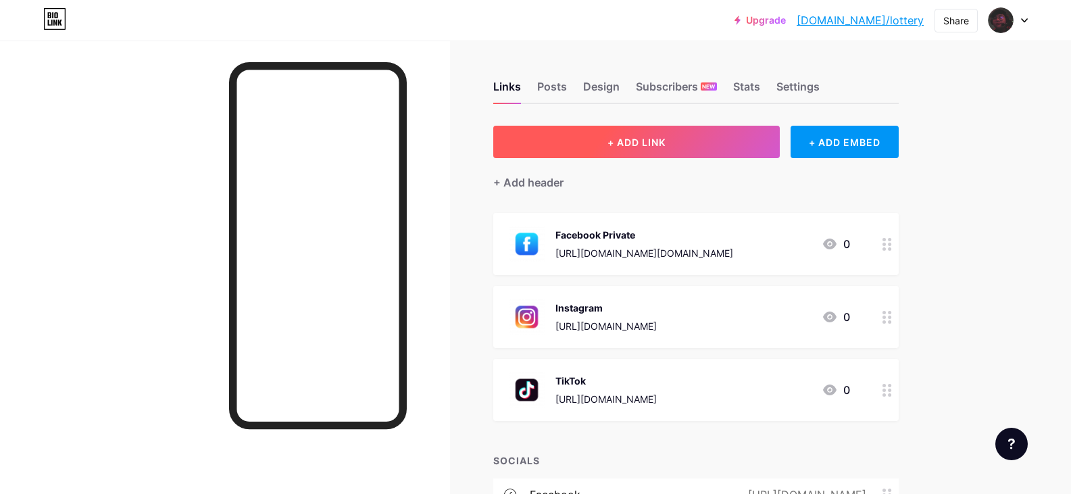
click at [598, 134] on button "+ ADD LINK" at bounding box center [636, 142] width 287 height 32
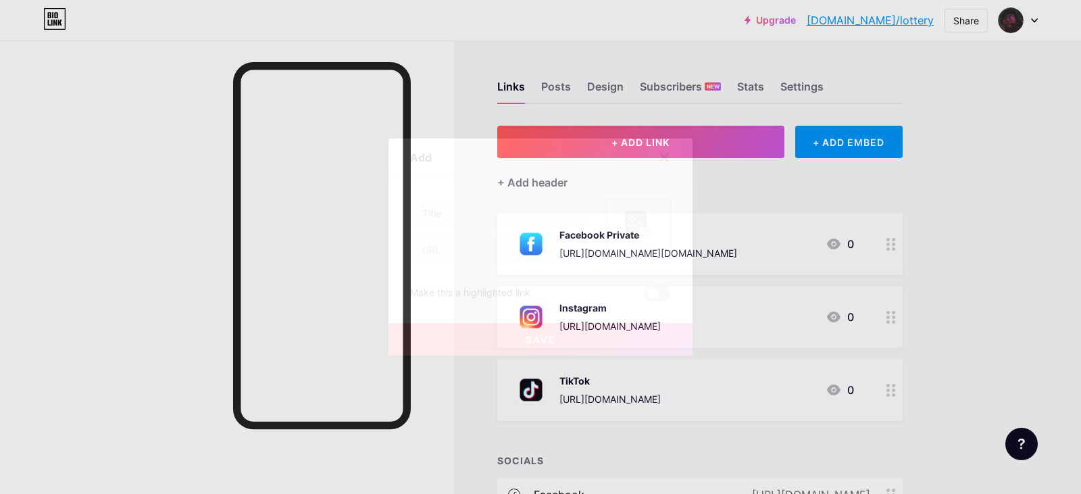
click at [631, 226] on rect at bounding box center [636, 222] width 22 height 22
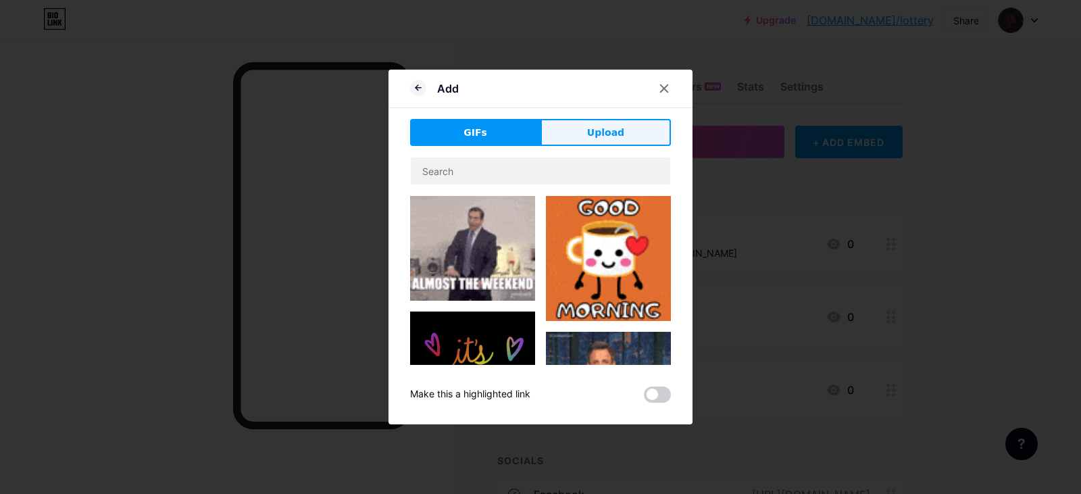
click at [601, 132] on span "Upload" at bounding box center [605, 133] width 37 height 14
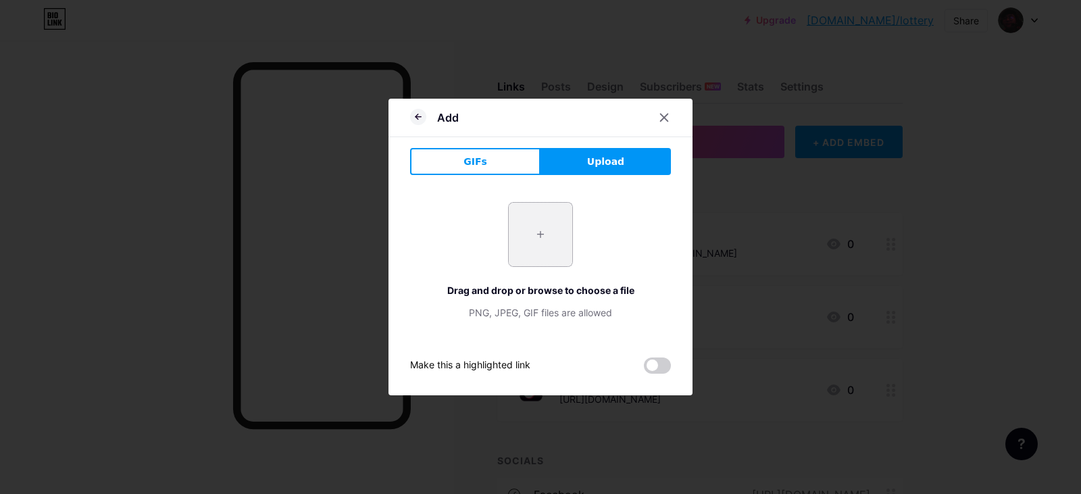
click at [554, 230] on input "file" at bounding box center [541, 235] width 64 height 64
type input "C:\fakepath\You Tube.png"
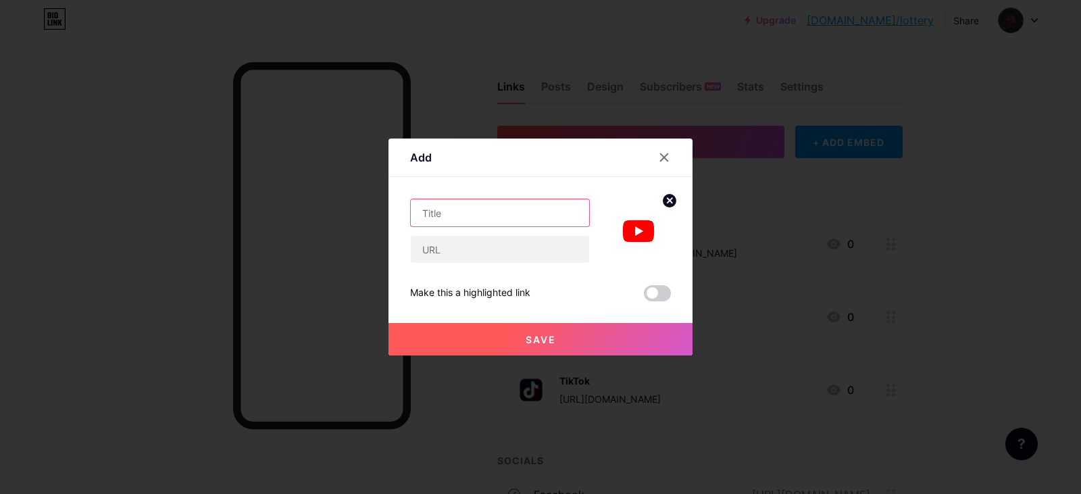
click at [524, 209] on input "text" at bounding box center [500, 212] width 178 height 27
type input "YouTube"
click at [545, 235] on div at bounding box center [500, 249] width 180 height 28
click at [537, 239] on input "text" at bounding box center [500, 249] width 178 height 27
paste input "https://www.youtube.com/@Lottery29"
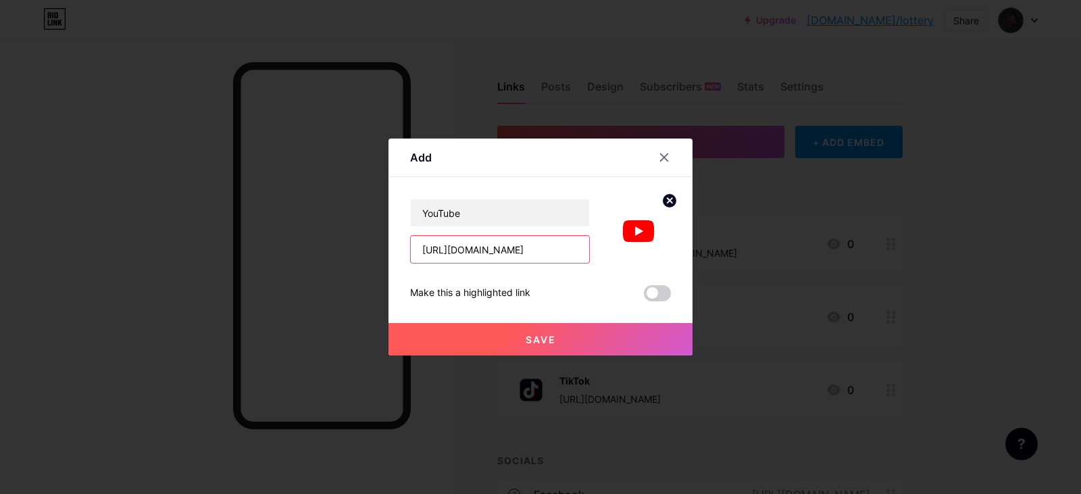
scroll to position [0, 16]
type input "https://www.youtube.com/@Lottery29"
click at [543, 163] on div "Add" at bounding box center [541, 161] width 304 height 32
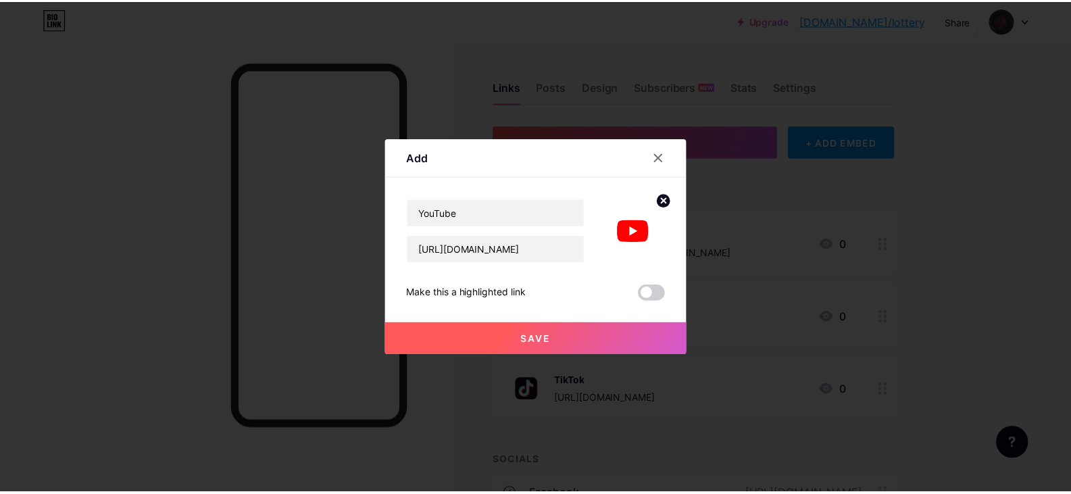
scroll to position [0, 0]
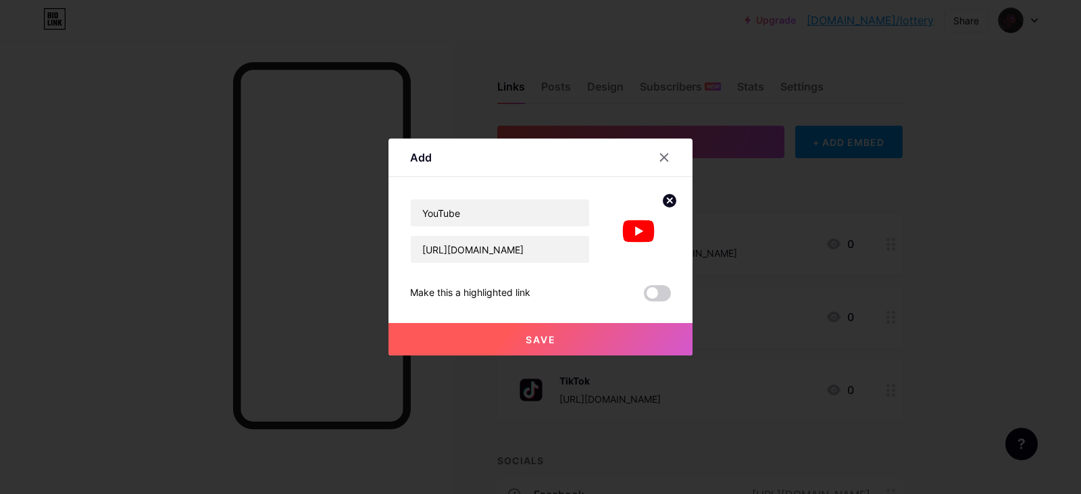
click at [541, 346] on button "Save" at bounding box center [541, 339] width 304 height 32
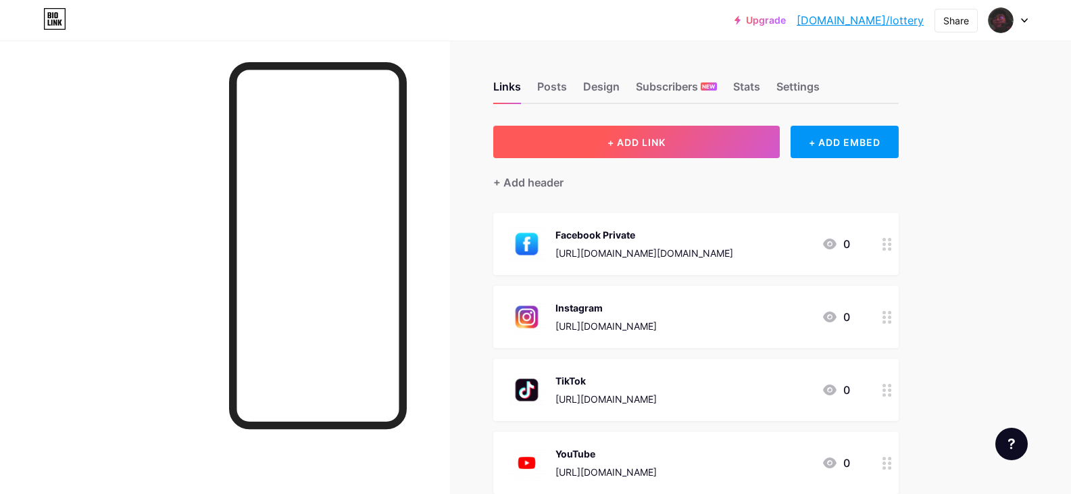
click at [680, 150] on button "+ ADD LINK" at bounding box center [636, 142] width 287 height 32
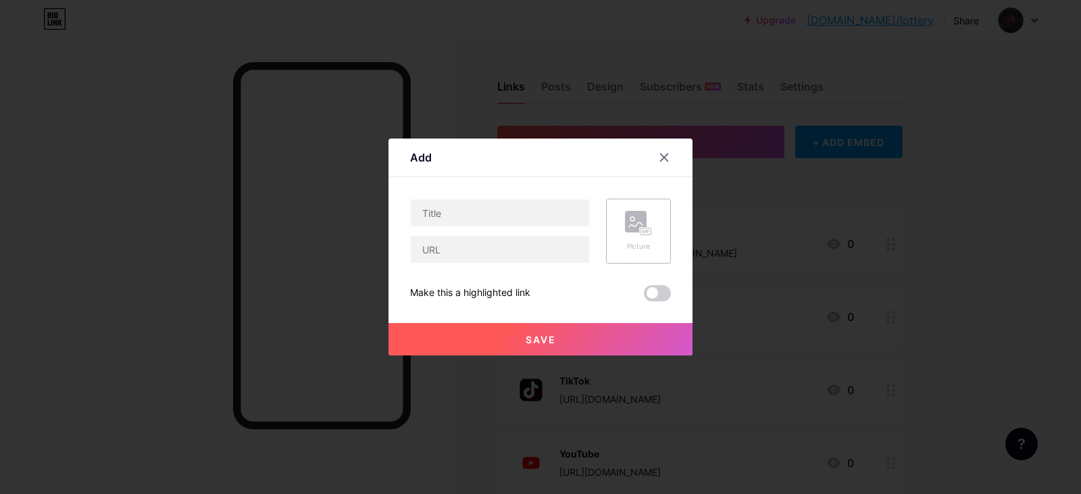
click at [637, 219] on rect at bounding box center [636, 222] width 22 height 22
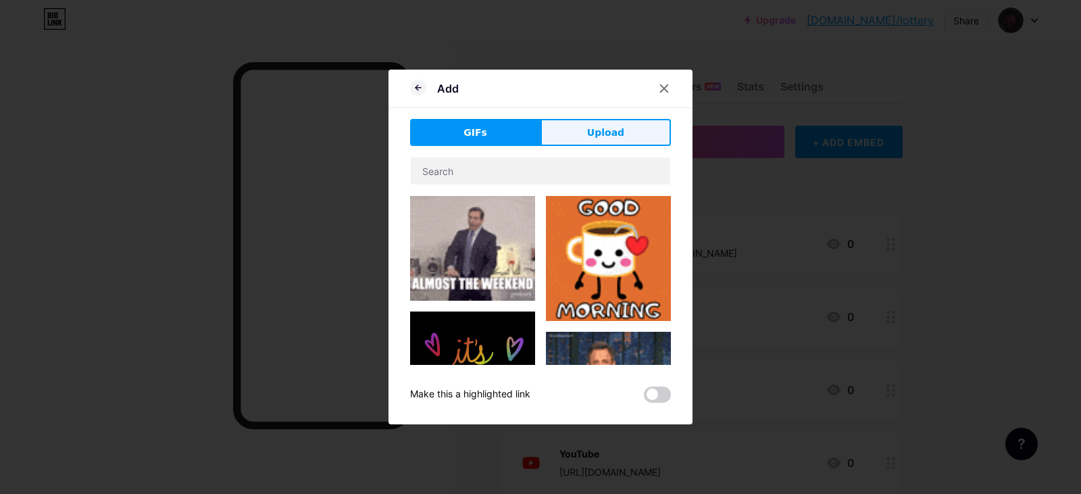
click at [628, 122] on button "Upload" at bounding box center [606, 132] width 130 height 27
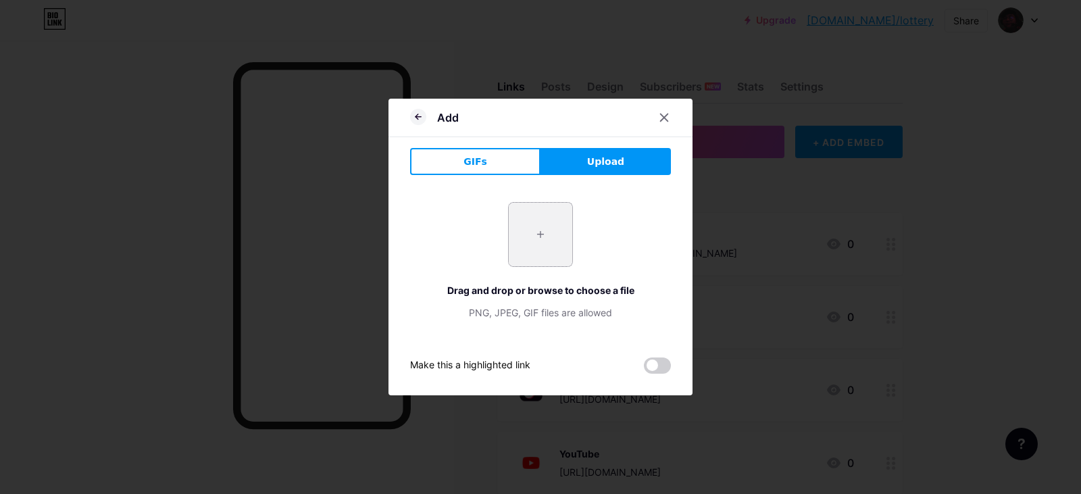
click at [559, 226] on input "file" at bounding box center [541, 235] width 64 height 64
type input "C:\fakepath\hd-twitch-purple-square-app-icon-removebg-preview.png"
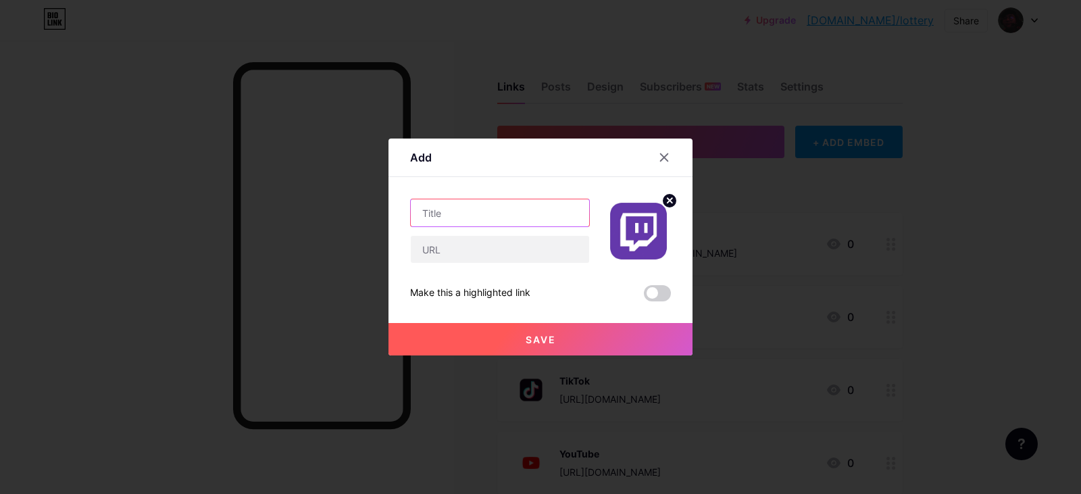
click at [481, 214] on input "text" at bounding box center [500, 212] width 178 height 27
click at [479, 257] on input "text" at bounding box center [500, 249] width 178 height 27
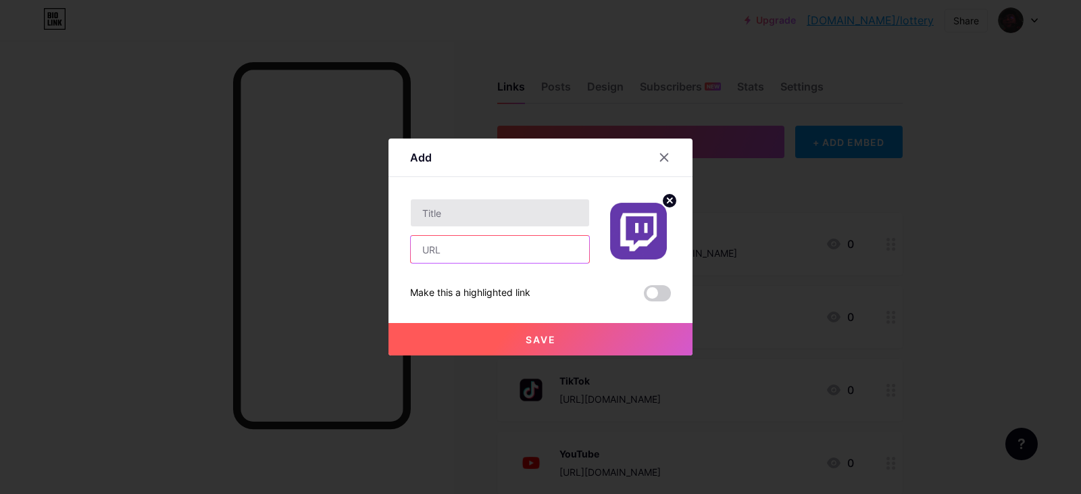
paste input "https://www.twitch.tv/lottery29"
type input "https://www.twitch.tv/lottery29"
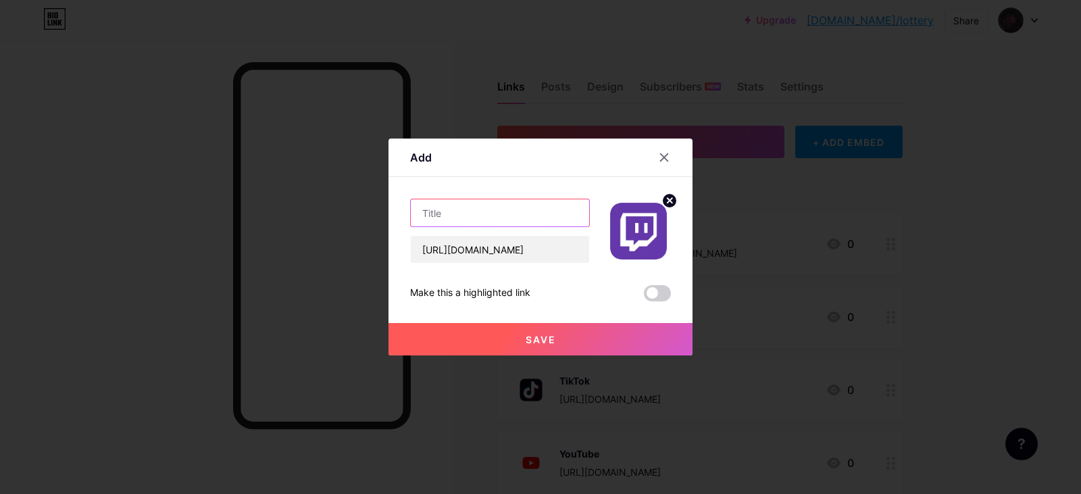
click at [495, 213] on input "text" at bounding box center [500, 212] width 178 height 27
click at [528, 218] on input "text" at bounding box center [500, 212] width 178 height 27
paste input "twitch"
click at [423, 216] on input "twitch" at bounding box center [500, 212] width 178 height 27
type input "Twitch"
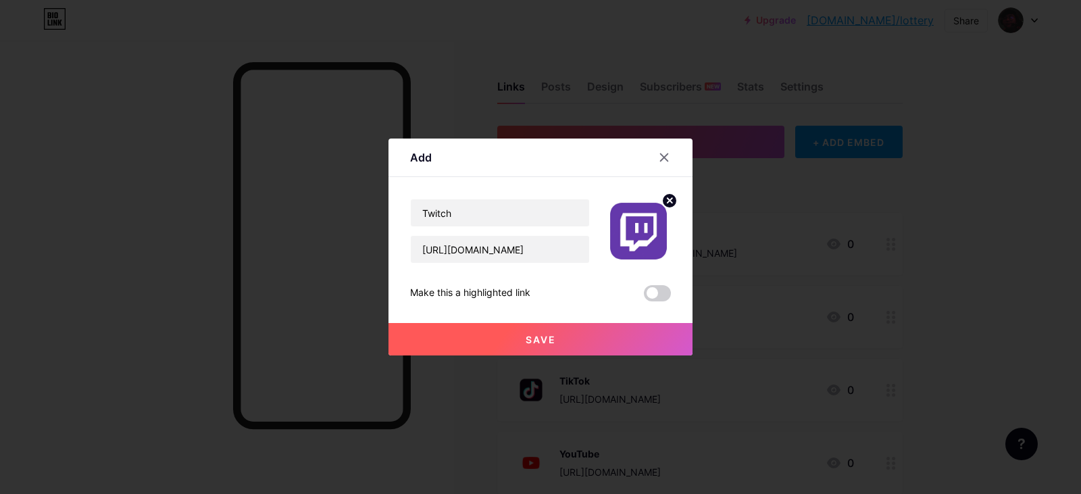
click at [462, 173] on div "Add" at bounding box center [541, 161] width 304 height 32
click at [567, 333] on button "Save" at bounding box center [541, 339] width 304 height 32
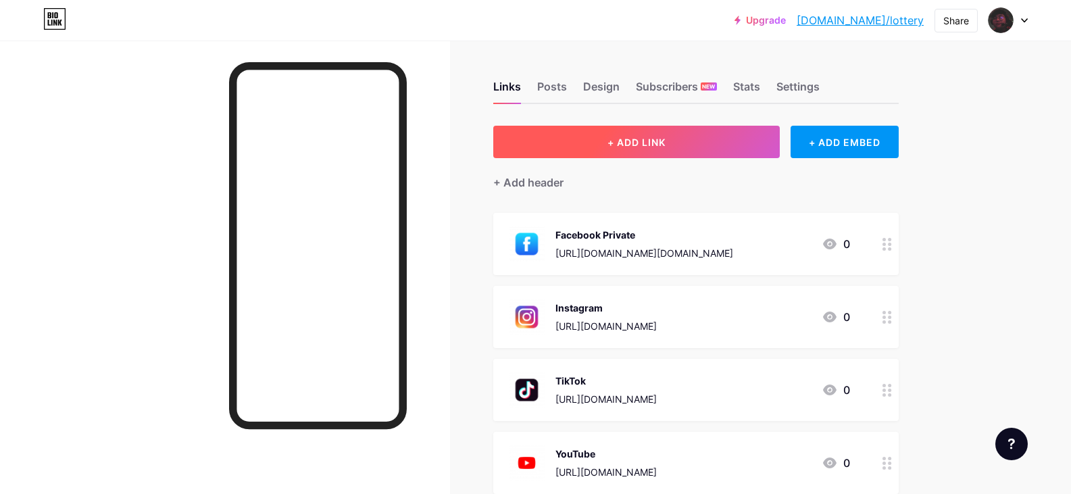
click at [632, 133] on button "+ ADD LINK" at bounding box center [636, 142] width 287 height 32
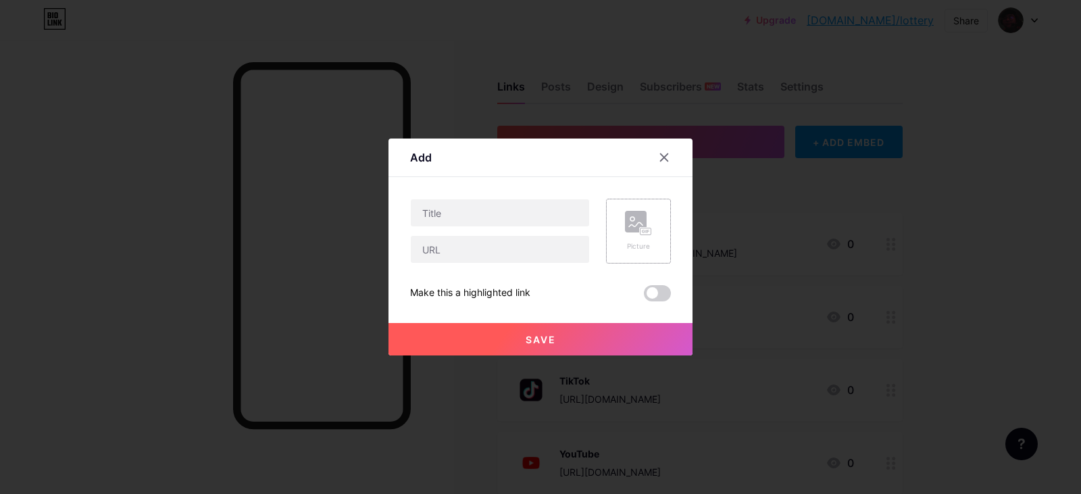
click at [641, 240] on div "Picture" at bounding box center [638, 231] width 27 height 41
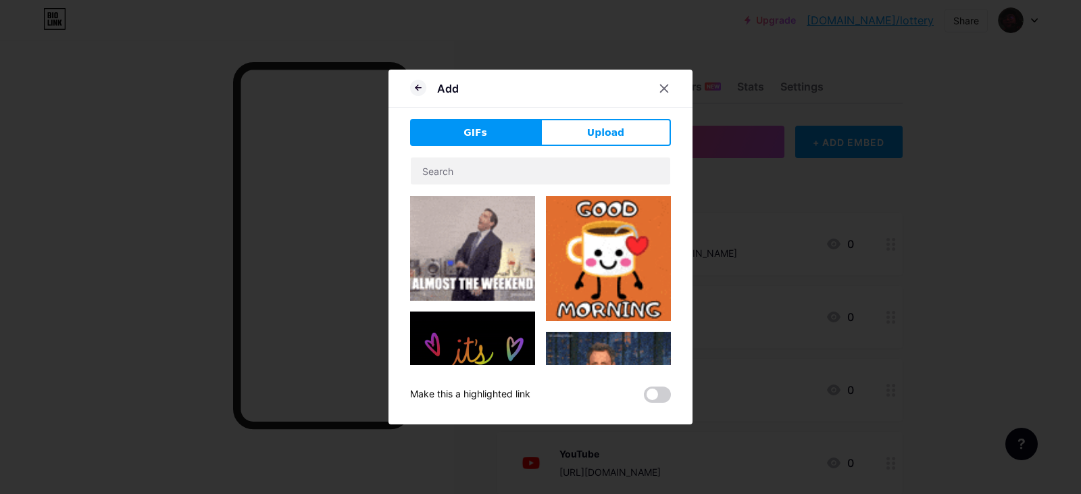
click at [585, 116] on div "Add GIFs Upload Content YouTube Play YouTube video without leaving your page. A…" at bounding box center [541, 247] width 304 height 355
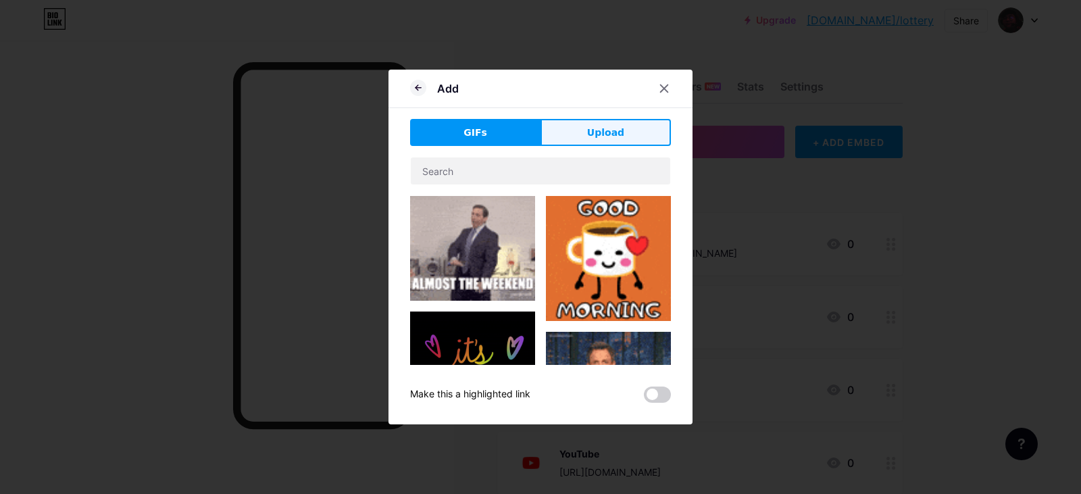
click at [589, 143] on button "Upload" at bounding box center [606, 132] width 130 height 27
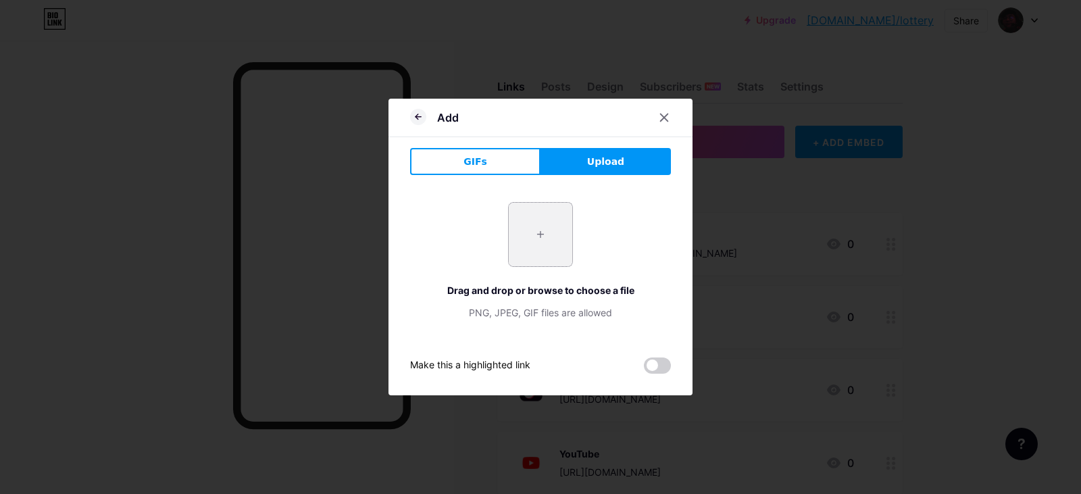
click at [560, 235] on input "file" at bounding box center [541, 235] width 64 height 64
type input "C:\fakepath\512px-Steam_icon_logo.svg.png"
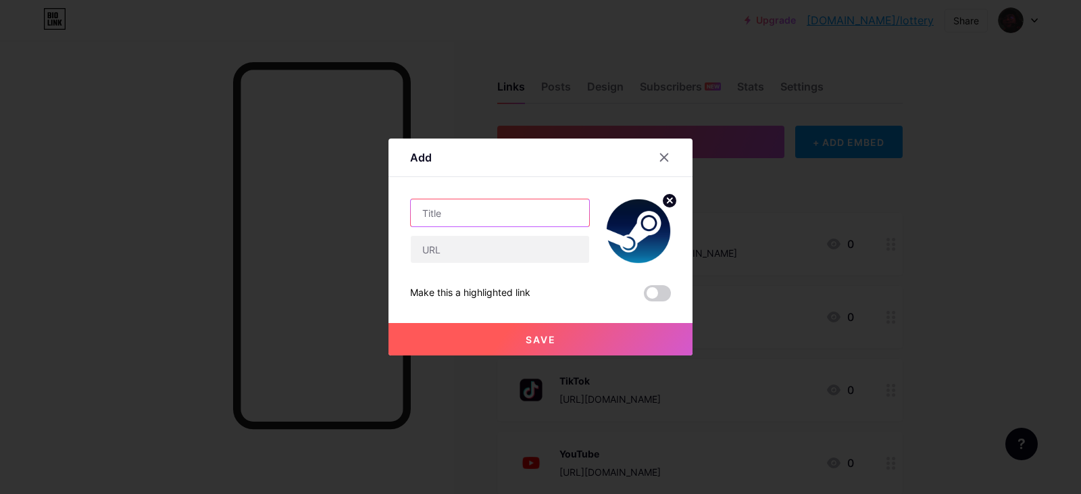
click at [506, 214] on input "text" at bounding box center [500, 212] width 178 height 27
type input "Steam"
click at [489, 243] on input "text" at bounding box center [500, 249] width 178 height 27
click at [504, 260] on input "text" at bounding box center [500, 249] width 178 height 27
paste input "https://steamcommunity.com/profiles/76561198798062966/"
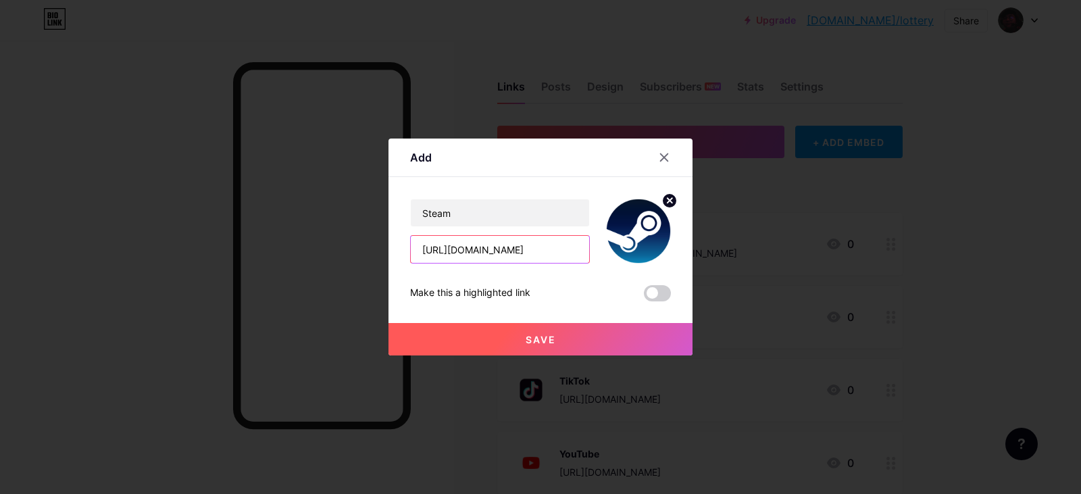
scroll to position [0, 114]
type input "https://steamcommunity.com/profiles/76561198798062966/"
click at [548, 163] on div "Add" at bounding box center [541, 161] width 304 height 32
click at [533, 341] on span "Save" at bounding box center [541, 339] width 30 height 11
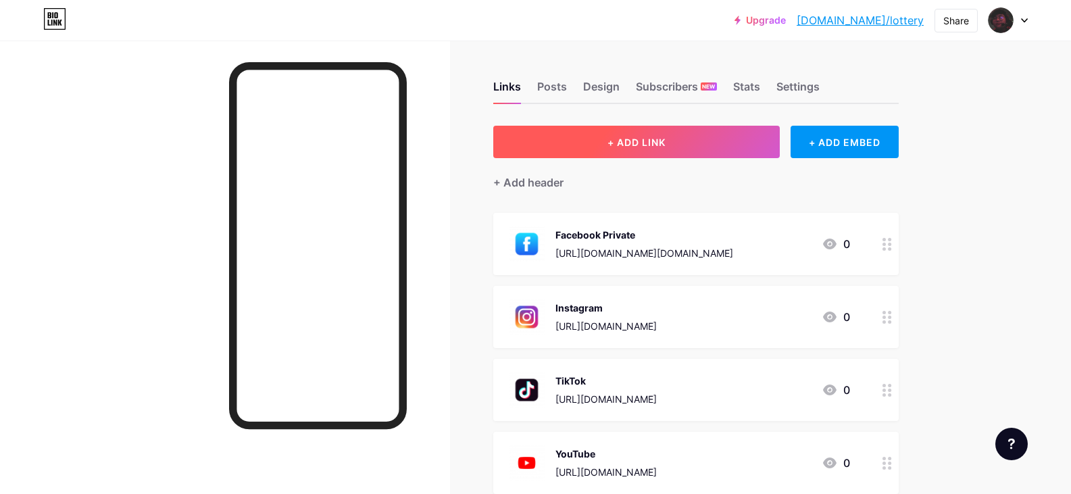
click at [676, 151] on button "+ ADD LINK" at bounding box center [636, 142] width 287 height 32
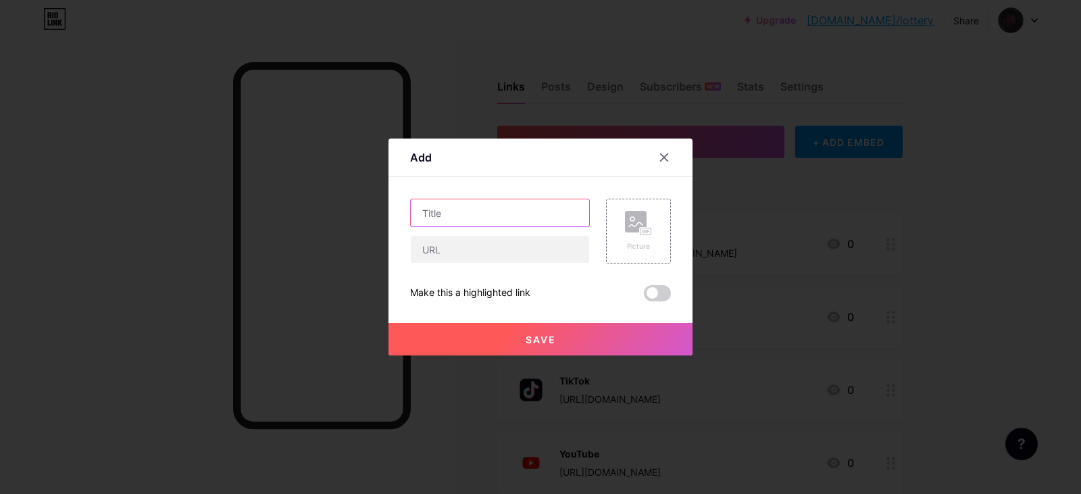
click at [498, 215] on input "text" at bounding box center [500, 212] width 178 height 27
drag, startPoint x: 507, startPoint y: 210, endPoint x: 465, endPoint y: 206, distance: 42.0
click at [465, 206] on input "Facebook fanpad" at bounding box center [500, 212] width 178 height 27
type input "Facebook"
click at [493, 184] on div "Content YouTube Play YouTube video without leaving your page. ADD Vimeo Play Vi…" at bounding box center [540, 239] width 261 height 124
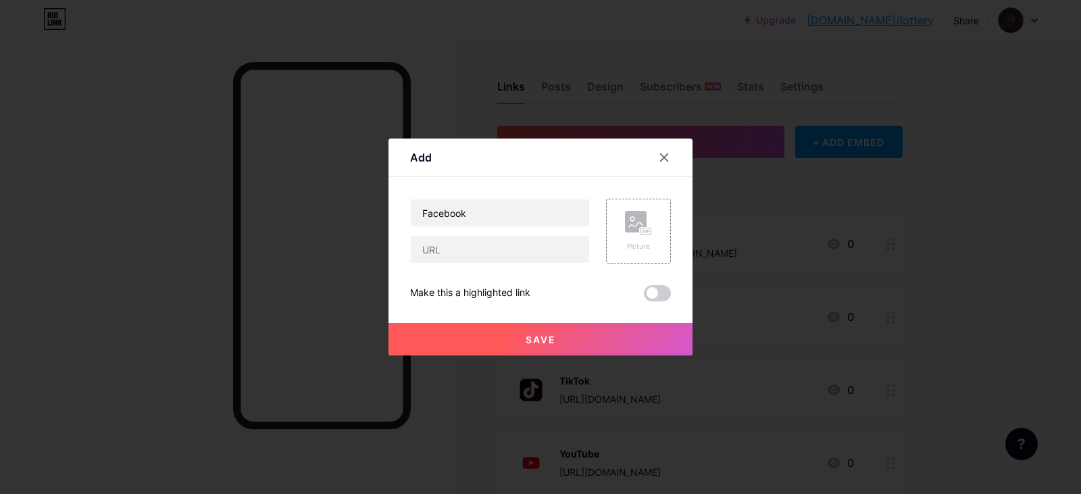
click at [474, 263] on div at bounding box center [500, 249] width 180 height 28
click at [484, 248] on input "text" at bounding box center [500, 249] width 178 height 27
paste input "https://www.facebook.com/HumLekOfficial"
type input "https://www.facebook.com/HumLekOfficial"
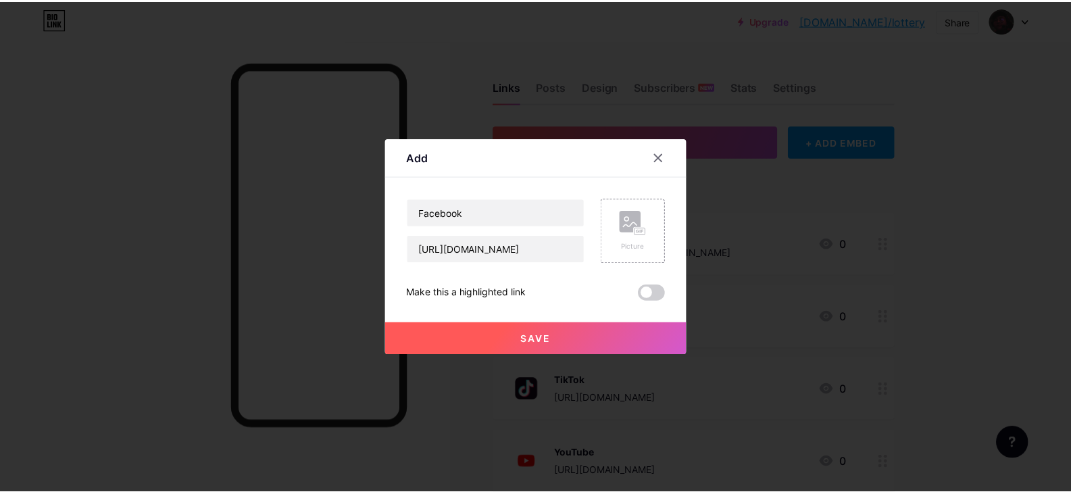
scroll to position [0, 0]
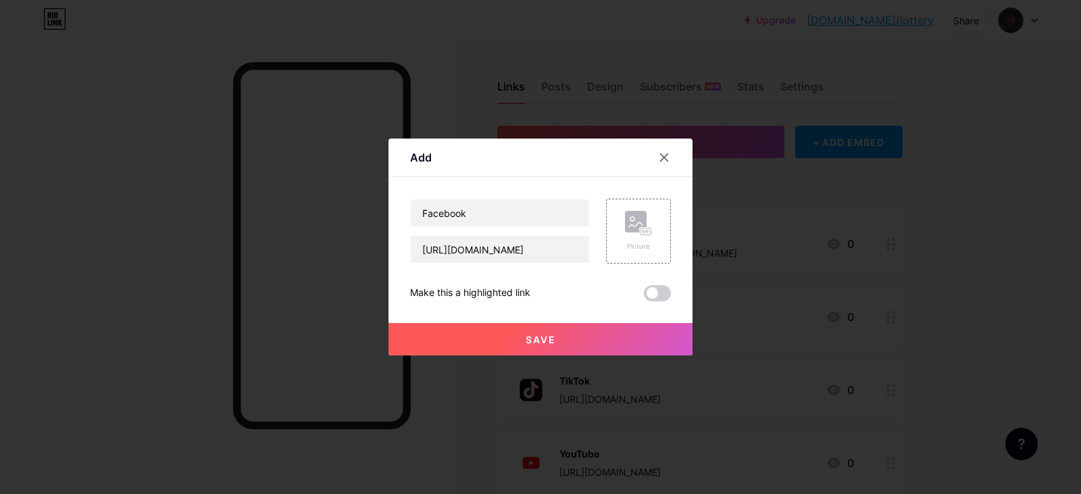
click at [527, 170] on div "Add" at bounding box center [541, 161] width 304 height 32
click at [418, 211] on input "Facebook" at bounding box center [500, 212] width 178 height 27
click at [428, 214] on input "PaFacebook" at bounding box center [500, 212] width 178 height 27
click at [432, 214] on input "Pag Facebook" at bounding box center [500, 212] width 178 height 27
drag, startPoint x: 439, startPoint y: 214, endPoint x: 407, endPoint y: 212, distance: 32.5
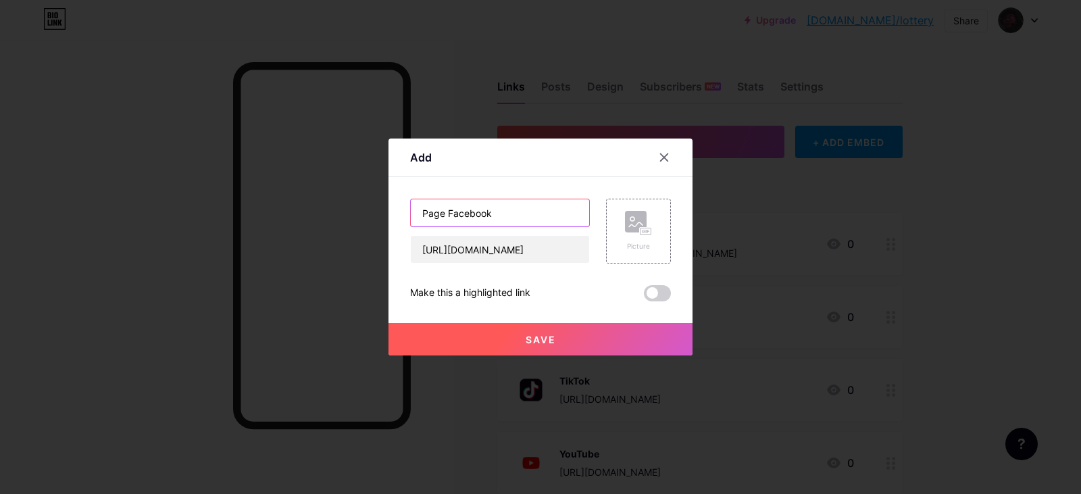
click at [411, 212] on input "Page Facebook" at bounding box center [500, 212] width 178 height 27
click at [497, 215] on input "Facebook" at bounding box center [500, 212] width 178 height 27
paste input "Page"
type input "Facebook Page"
click at [502, 184] on div "Content YouTube Play YouTube video without leaving your page. ADD Vimeo Play Vi…" at bounding box center [540, 239] width 261 height 124
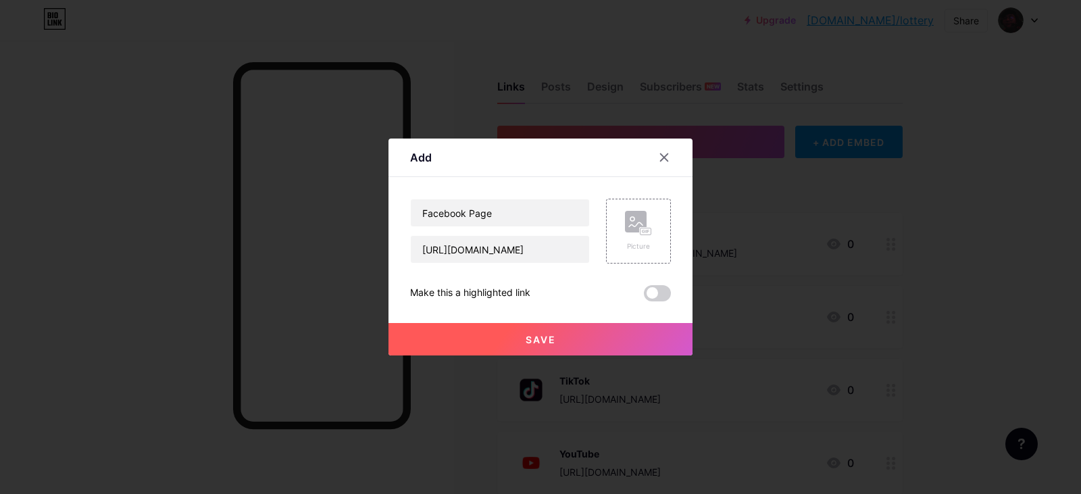
click at [518, 184] on div "Content YouTube Play YouTube video without leaving your page. ADD Vimeo Play Vi…" at bounding box center [540, 239] width 261 height 124
click at [625, 234] on icon at bounding box center [638, 223] width 27 height 25
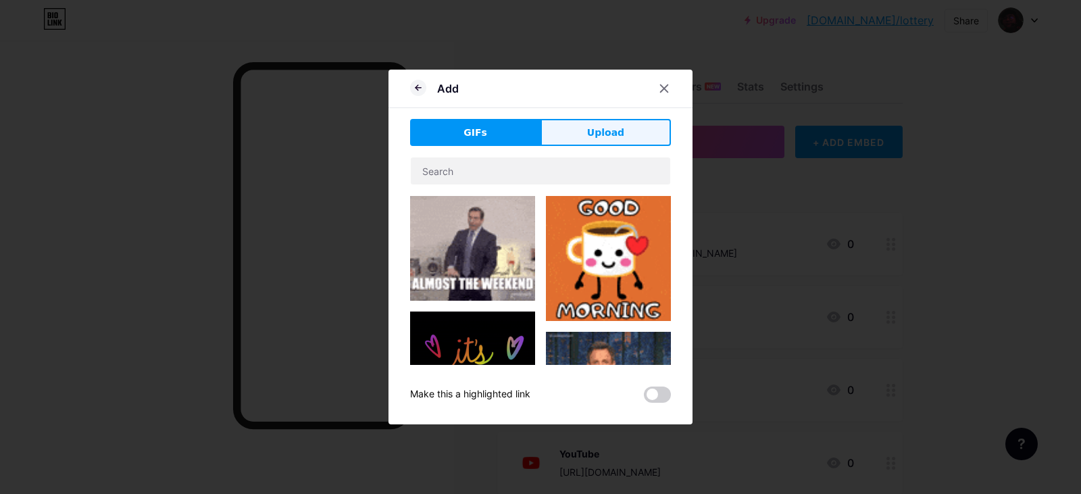
click at [600, 144] on button "Upload" at bounding box center [606, 132] width 130 height 27
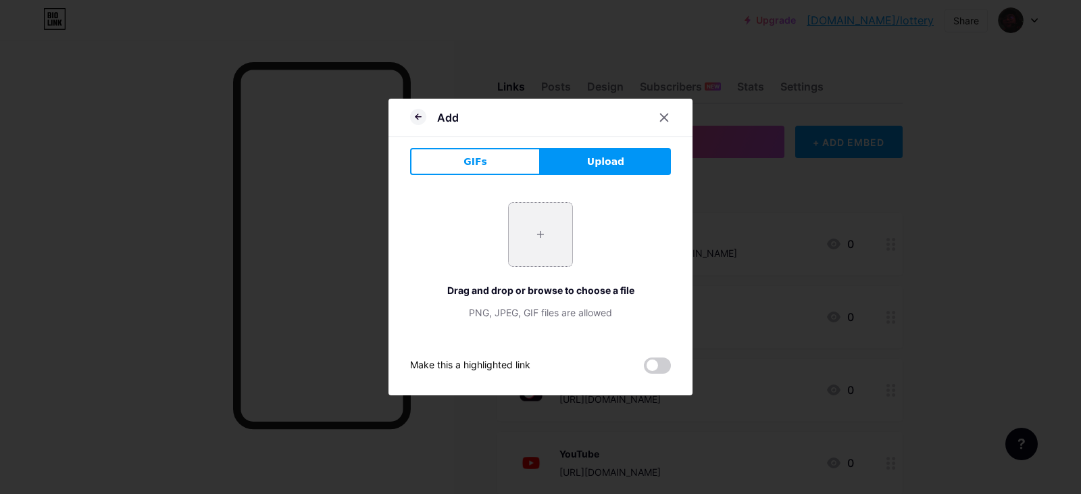
click at [543, 231] on input "file" at bounding box center [541, 235] width 64 height 64
type input "C:\fakepath\ดีไซน์ที่ยังไม่ได้ตั้งชื่อ.png"
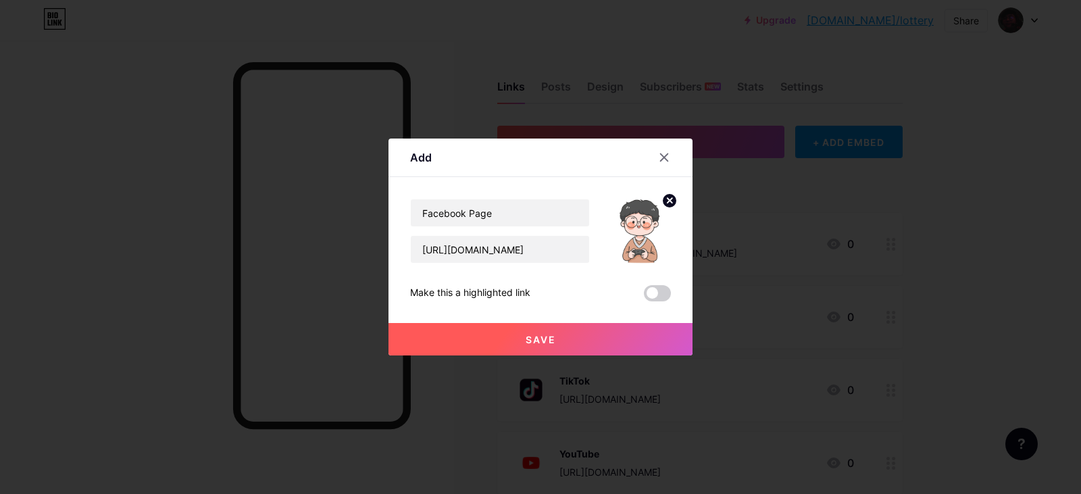
click at [589, 336] on button "Save" at bounding box center [541, 339] width 304 height 32
